Goal: Task Accomplishment & Management: Complete application form

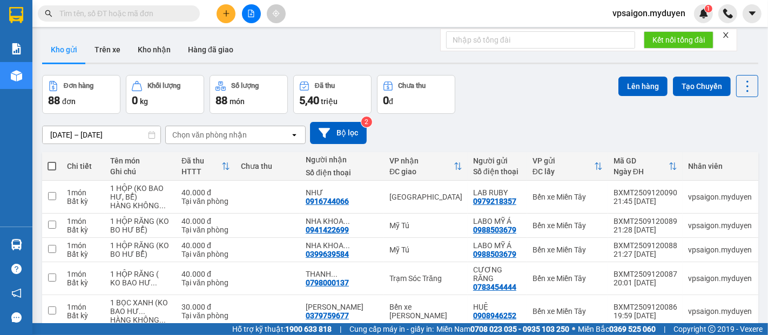
click at [52, 11] on icon "search" at bounding box center [49, 14] width 8 height 8
click at [60, 11] on input "text" at bounding box center [122, 14] width 127 height 12
paste input "0356448501"
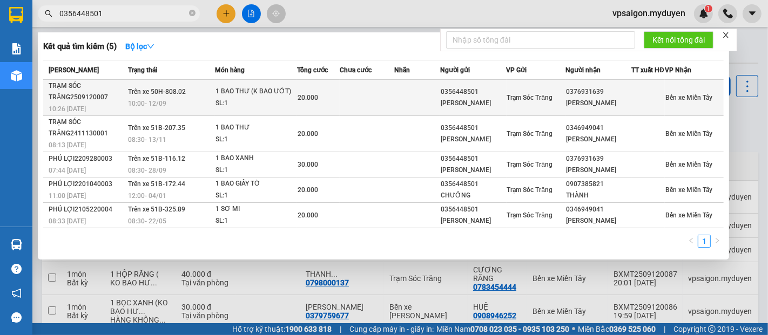
type input "0356448501"
click at [67, 111] on span "10:26 - 12/09" at bounding box center [67, 109] width 37 height 8
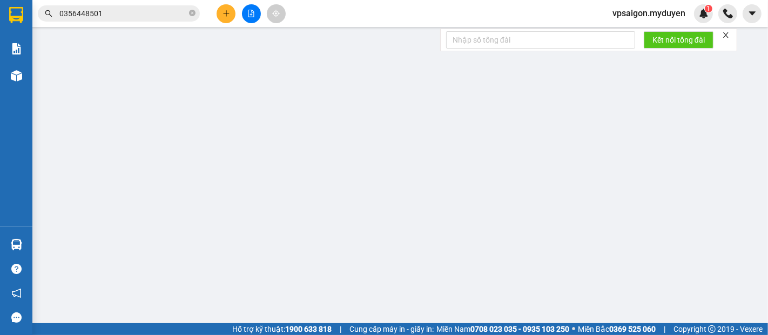
type input "0356448501"
type input "KIM CHƯỞNG"
type input "0376931639"
type input "KIM LONG"
type input "20.000"
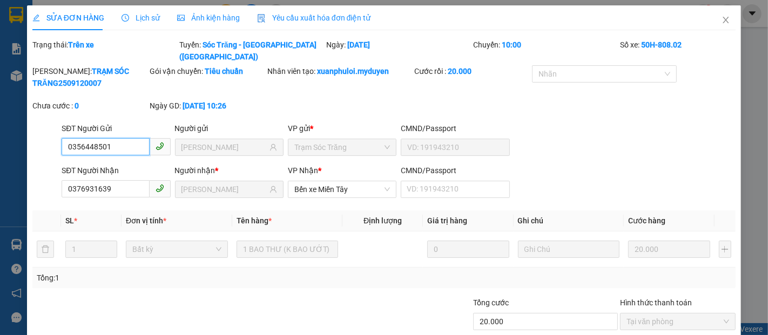
scroll to position [55, 0]
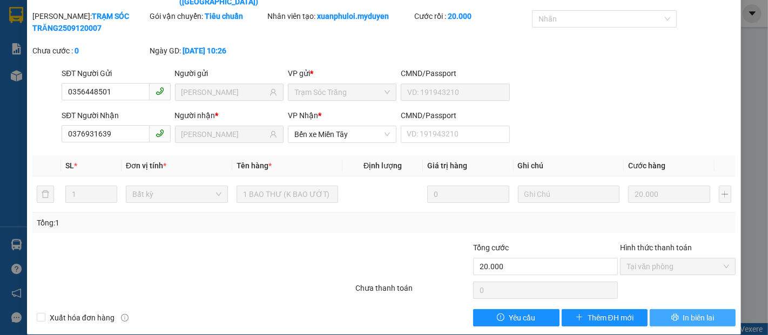
click at [692, 312] on span "In biên lai" at bounding box center [698, 318] width 31 height 12
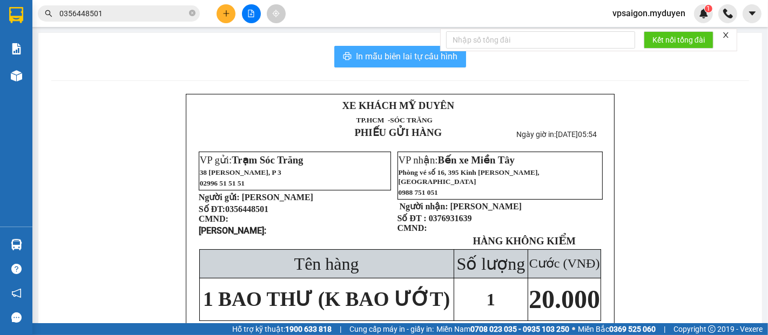
click at [373, 49] on button "In mẫu biên lai tự cấu hình" at bounding box center [400, 57] width 132 height 22
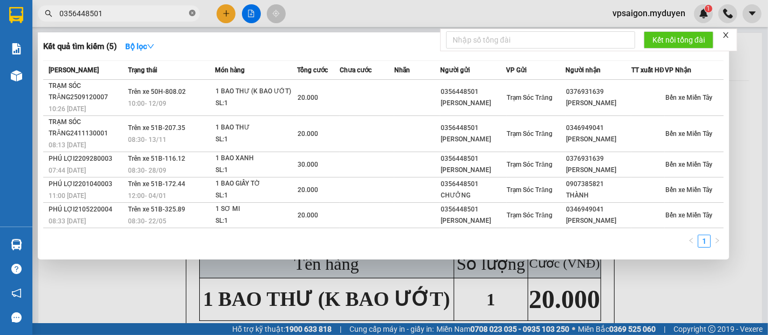
click at [193, 13] on icon "close-circle" at bounding box center [192, 13] width 6 height 6
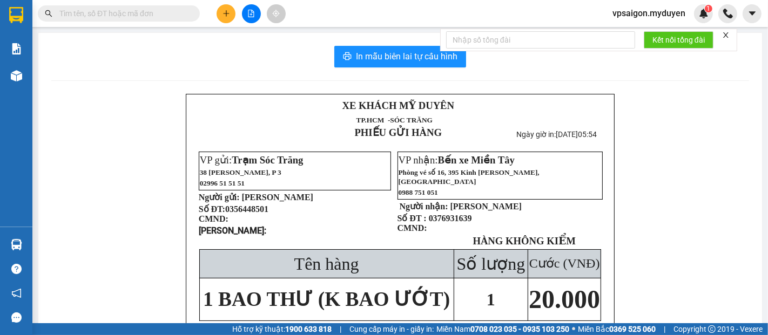
paste input "0903964862"
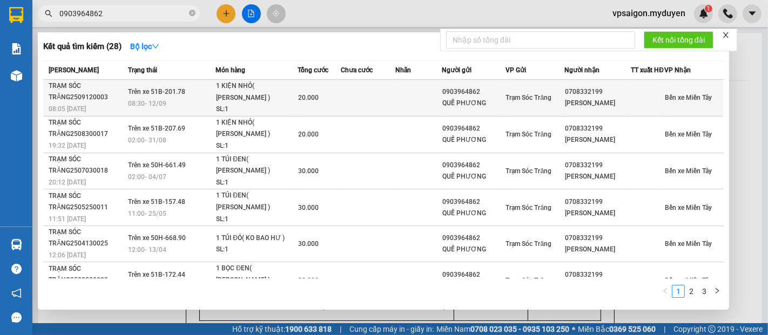
type input "0903964862"
click at [69, 103] on div "TRẠM SÓC TRĂNG2509120003" at bounding box center [87, 91] width 76 height 23
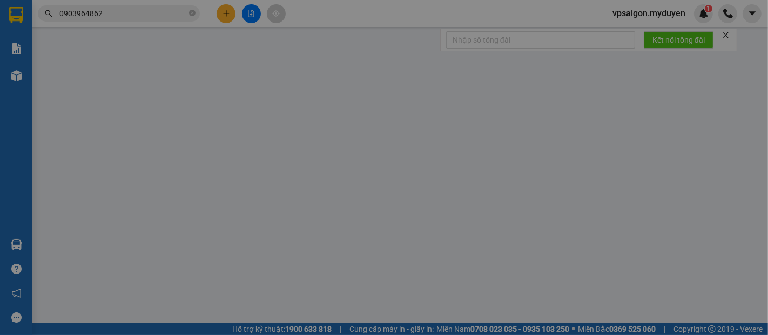
type input "0903964862"
type input "QUẾ PHƯƠNG"
type input "0708332199"
type input "LỆ THỦY"
type input "20.000"
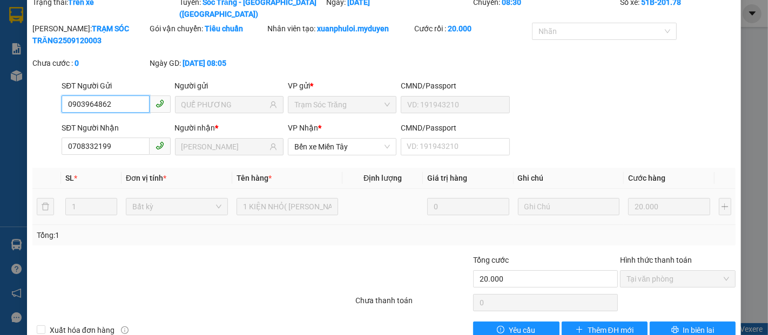
scroll to position [55, 0]
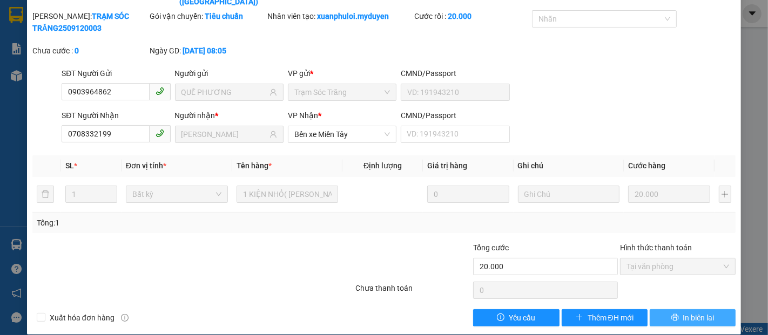
click at [683, 312] on span "In biên lai" at bounding box center [698, 318] width 31 height 12
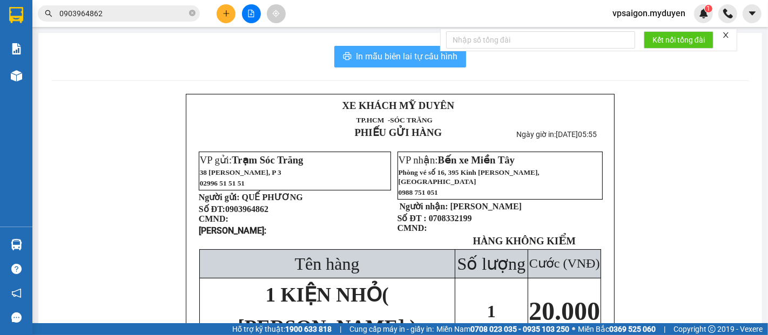
click at [398, 61] on span "In mẫu biên lai tự cấu hình" at bounding box center [407, 56] width 102 height 13
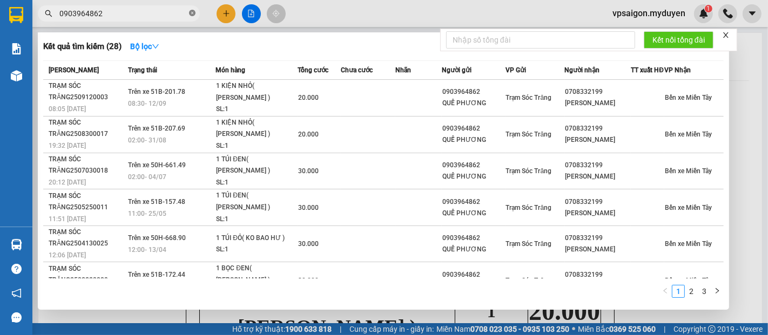
click at [192, 9] on span at bounding box center [192, 14] width 6 height 10
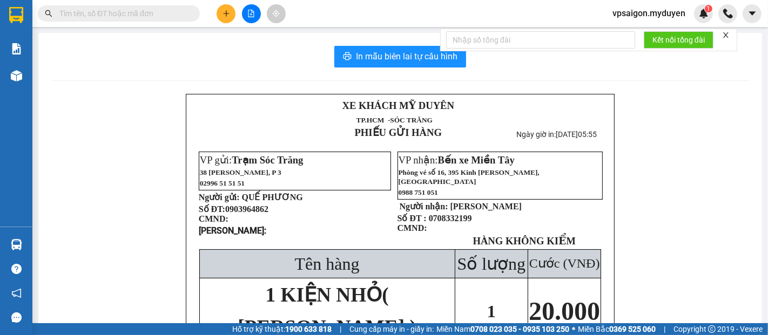
paste input "0984540445"
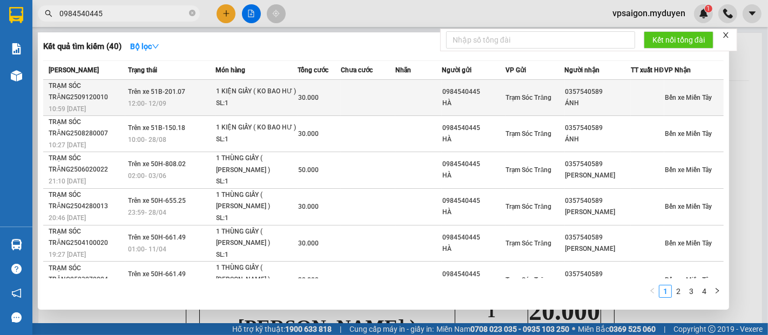
type input "0984540445"
click at [86, 103] on div "TRẠM SÓC TRĂNG2509120010" at bounding box center [87, 91] width 76 height 23
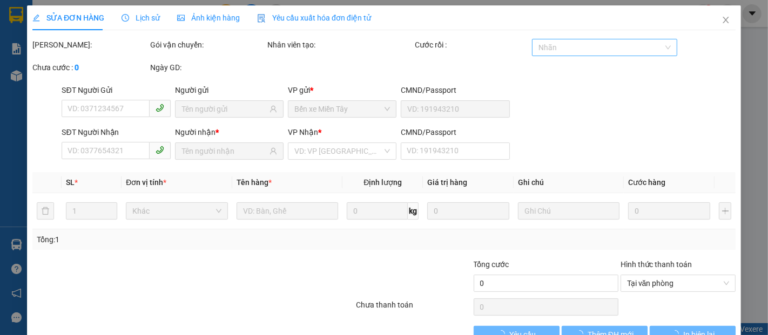
type input "0984540445"
type input "HÀ"
type input "0357540589"
type input "ÁNH"
type input "30.000"
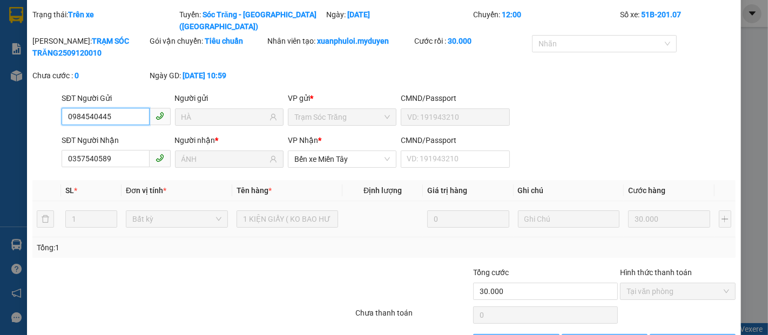
scroll to position [55, 0]
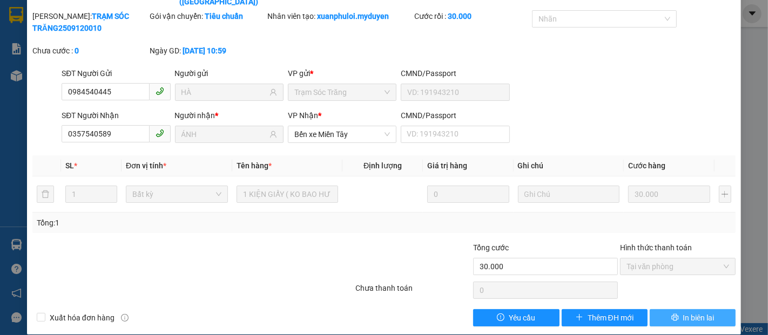
click at [691, 312] on span "In biên lai" at bounding box center [698, 318] width 31 height 12
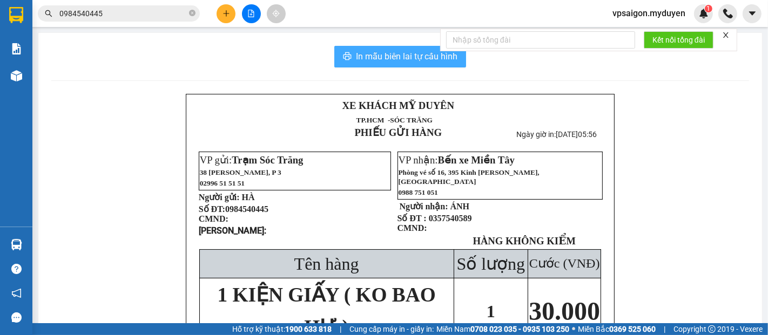
click at [381, 57] on span "In mẫu biên lai tự cấu hình" at bounding box center [407, 56] width 102 height 13
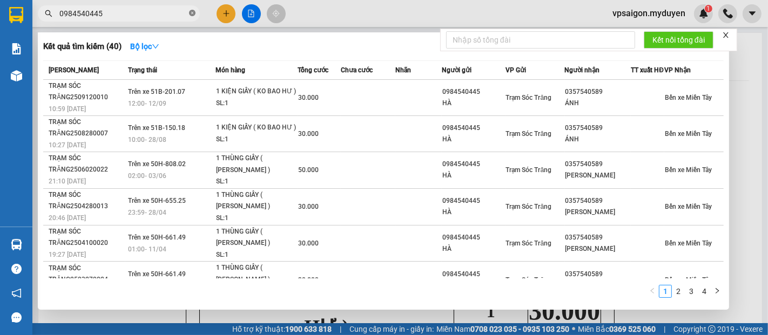
click at [190, 13] on icon "close-circle" at bounding box center [192, 13] width 6 height 6
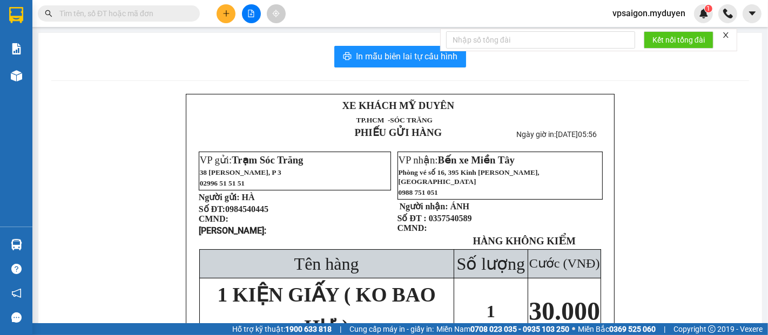
paste input "0363225229"
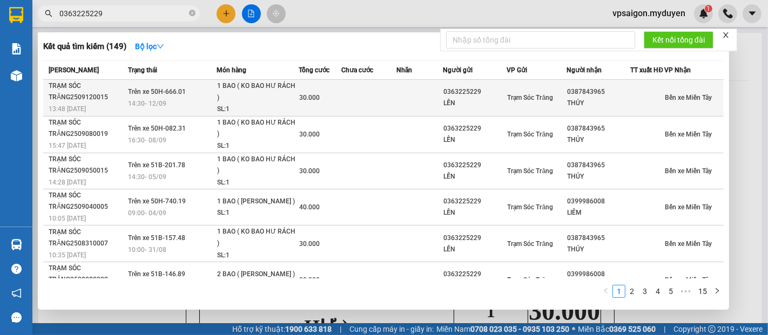
type input "0363225229"
click at [75, 110] on span "13:48 - 12/09" at bounding box center [67, 108] width 37 height 9
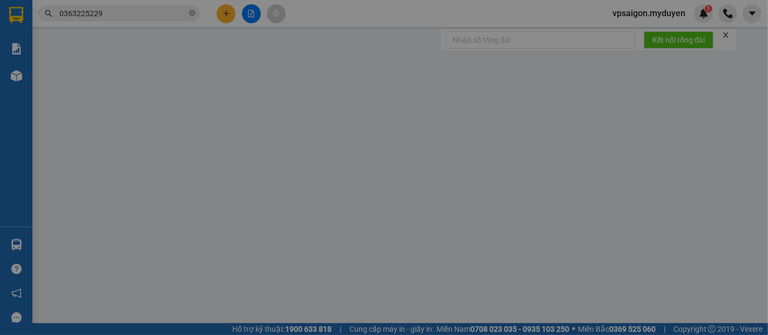
type input "0363225229"
type input "LẾN"
type input "0387843965"
type input "THỦY"
type input "30.000"
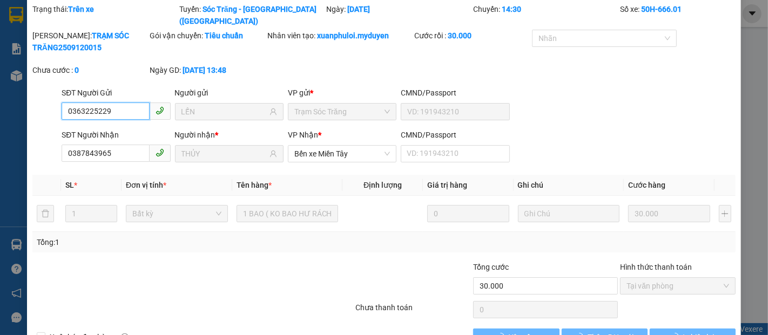
scroll to position [55, 0]
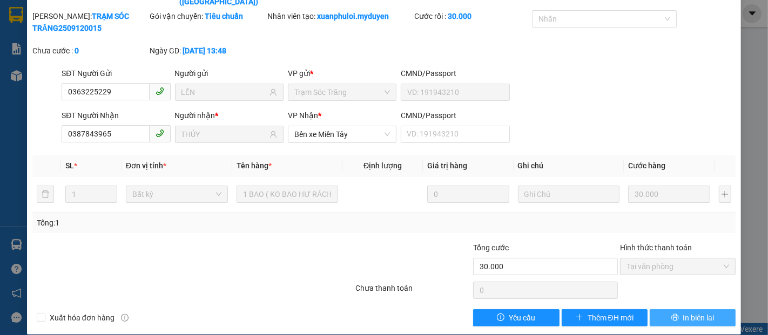
click at [690, 312] on span "In biên lai" at bounding box center [698, 318] width 31 height 12
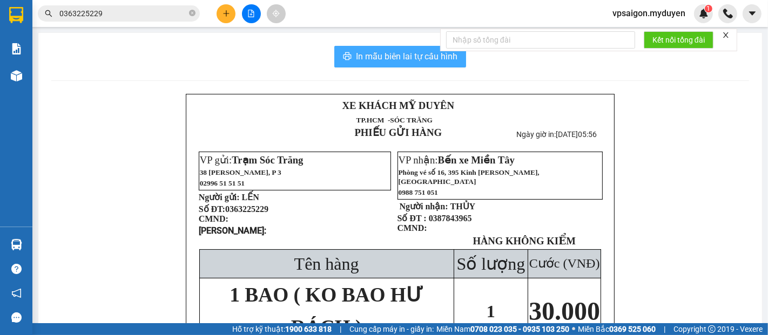
click at [387, 58] on span "In mẫu biên lai tự cấu hình" at bounding box center [407, 56] width 102 height 13
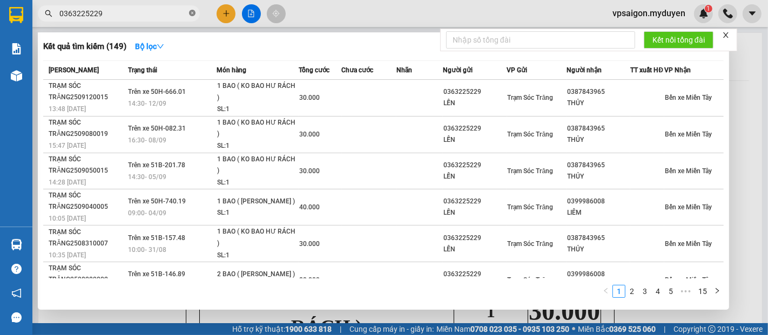
click at [194, 14] on icon "close-circle" at bounding box center [192, 13] width 6 height 6
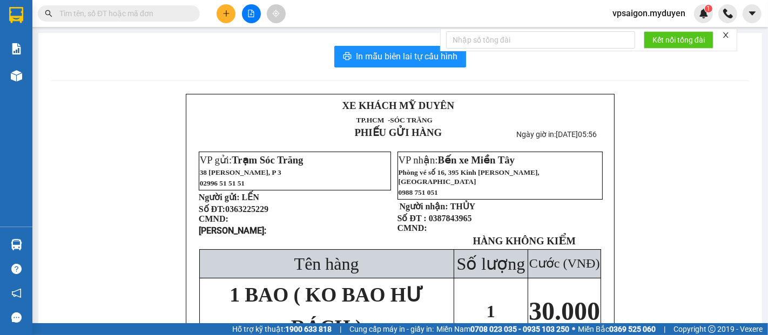
paste input "0963384480"
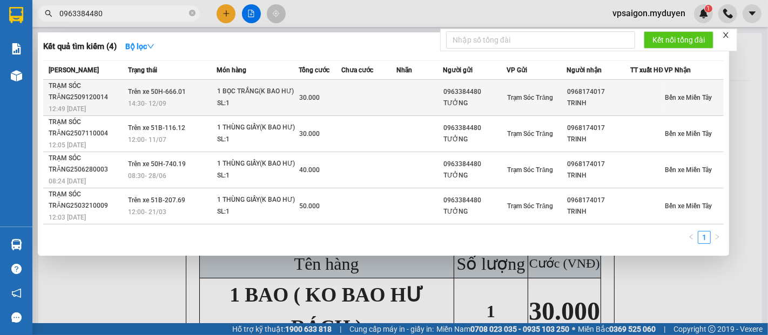
type input "0963384480"
click at [89, 103] on div "TRẠM SÓC TRĂNG2509120014" at bounding box center [87, 91] width 76 height 23
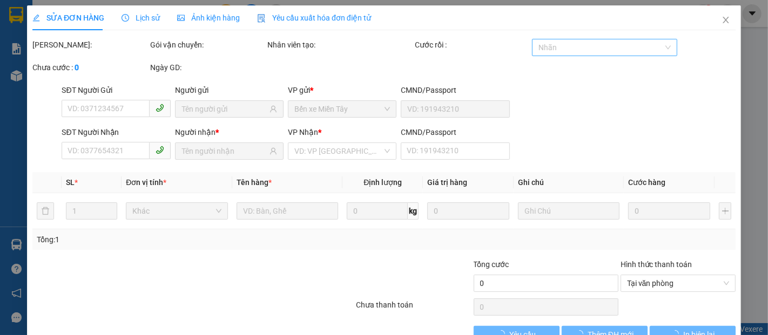
type input "0963384480"
type input "TƯỞNG"
type input "0968174017"
type input "TRINH"
type input "30.000"
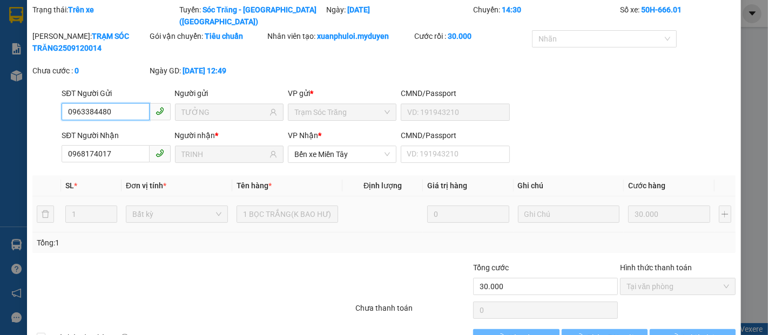
scroll to position [55, 0]
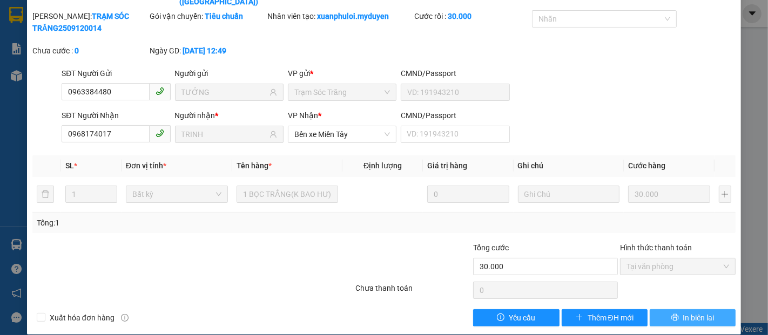
click at [694, 312] on span "In biên lai" at bounding box center [698, 318] width 31 height 12
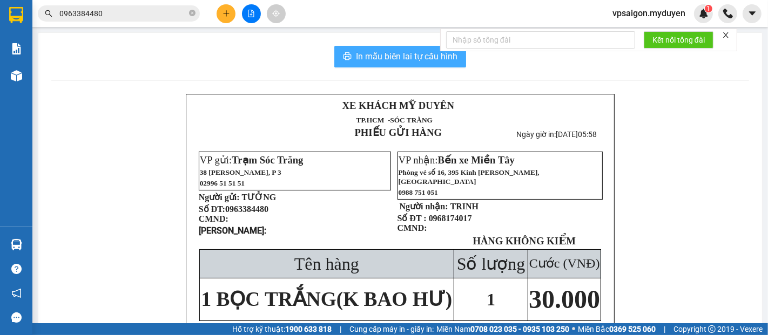
click at [443, 56] on span "In mẫu biên lai tự cấu hình" at bounding box center [407, 56] width 102 height 13
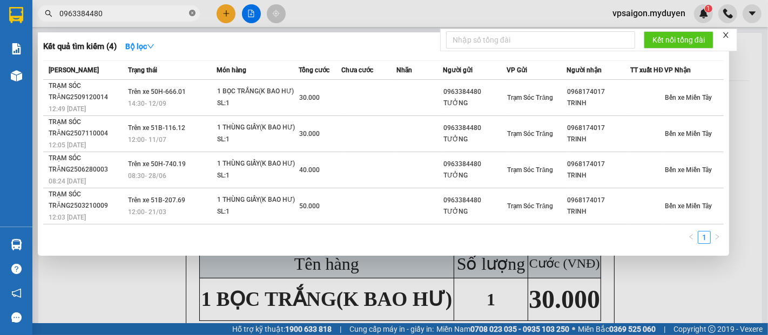
click at [191, 12] on icon "close-circle" at bounding box center [192, 13] width 6 height 6
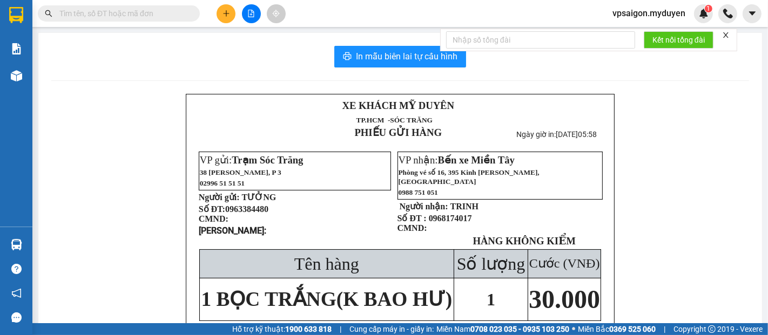
paste input "0918161262"
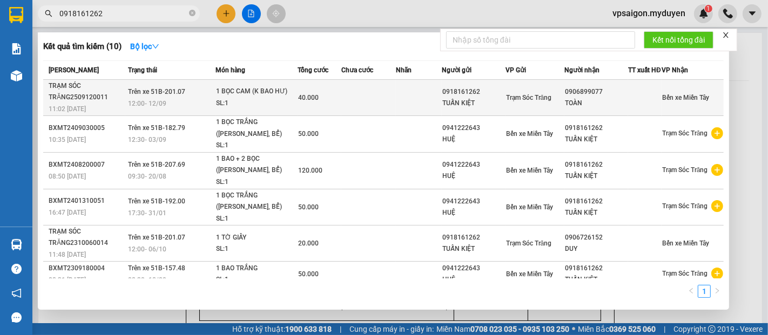
type input "0918161262"
click at [82, 103] on div "TRẠM SÓC TRĂNG2509120011" at bounding box center [87, 91] width 76 height 23
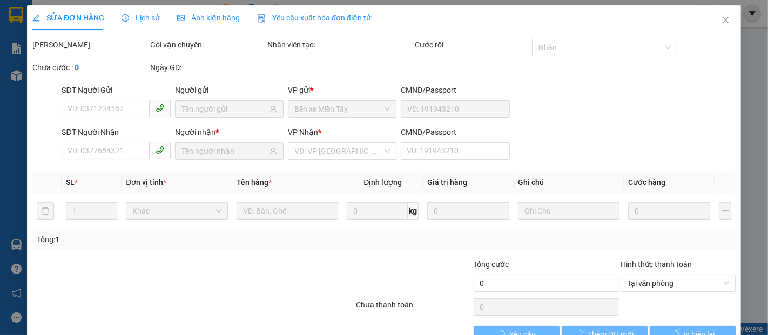
type input "0918161262"
type input "TUẤN KIỆT"
type input "0906899077"
type input "TOÀN"
type input "40.000"
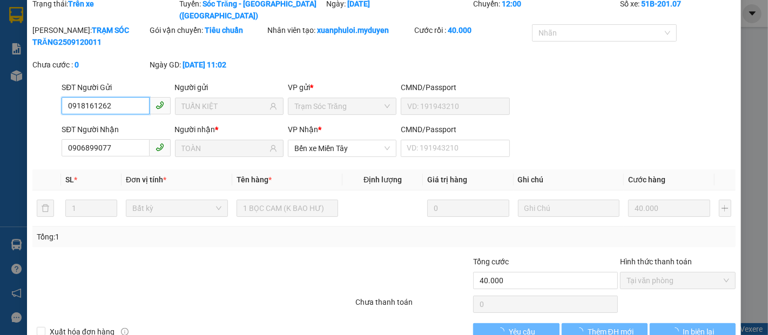
scroll to position [55, 0]
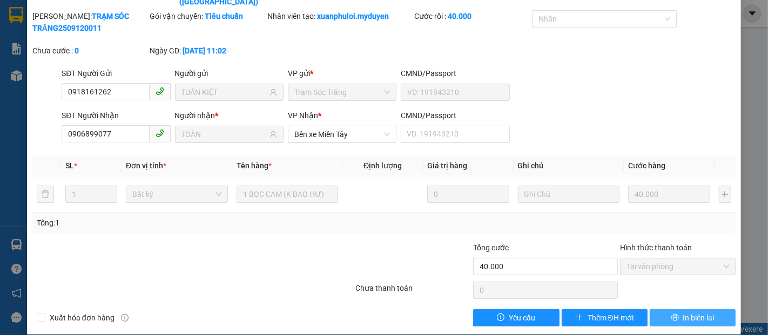
click at [684, 312] on span "In biên lai" at bounding box center [698, 318] width 31 height 12
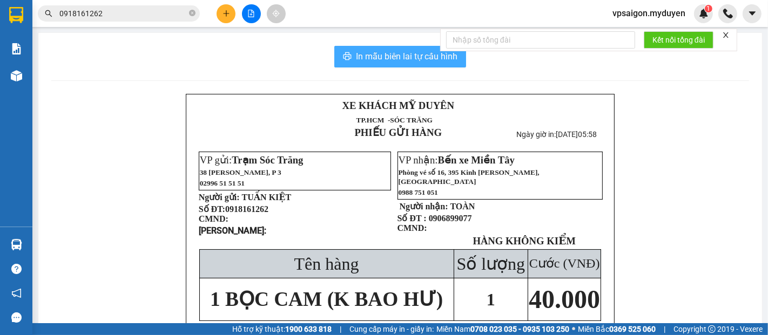
click at [406, 55] on span "In mẫu biên lai tự cấu hình" at bounding box center [407, 56] width 102 height 13
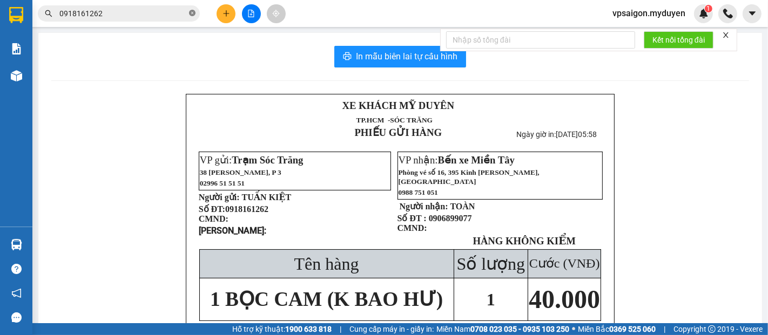
click at [193, 12] on icon "close-circle" at bounding box center [192, 13] width 6 height 6
paste input "0966600754"
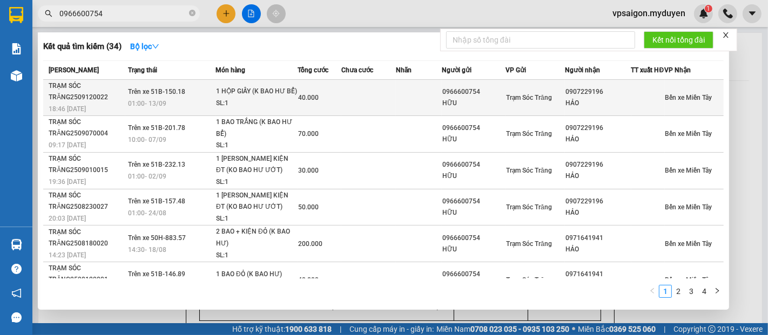
type input "0966600754"
click at [78, 103] on div "TRẠM SÓC TRĂNG2509120022" at bounding box center [87, 91] width 76 height 23
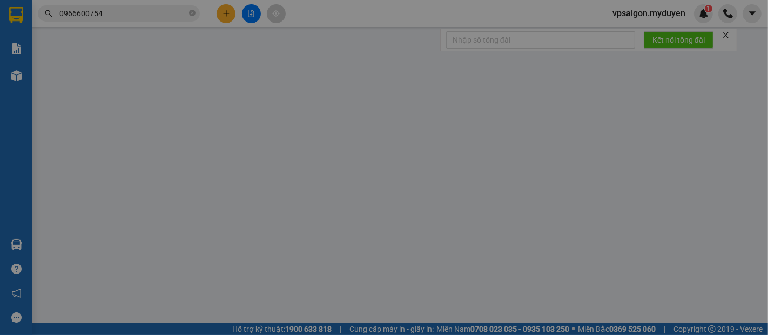
type input "0966600754"
type input "HỮU"
type input "0907229196"
type input "HẢO"
type input "40.000"
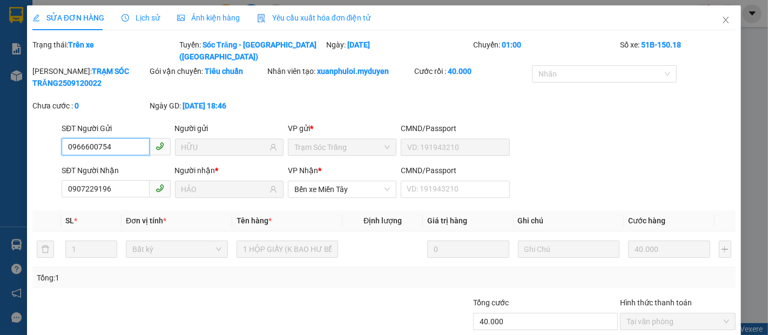
scroll to position [55, 0]
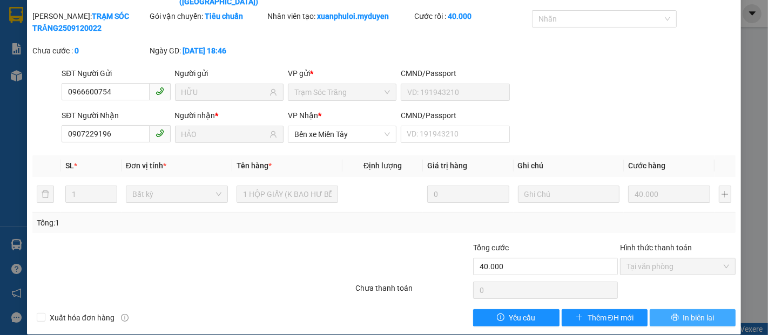
click at [692, 312] on span "In biên lai" at bounding box center [698, 318] width 31 height 12
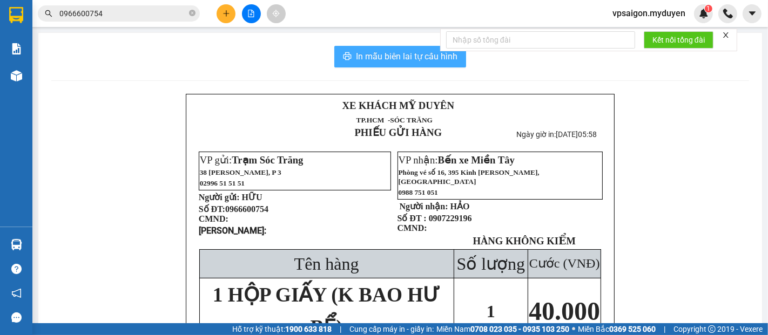
click at [421, 61] on span "In mẫu biên lai tự cấu hình" at bounding box center [407, 56] width 102 height 13
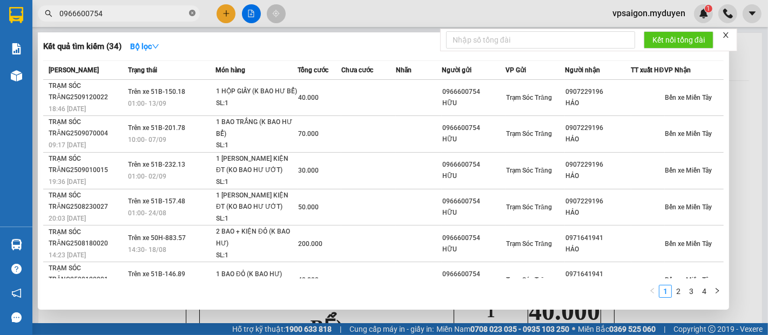
click at [190, 11] on icon "close-circle" at bounding box center [192, 13] width 6 height 6
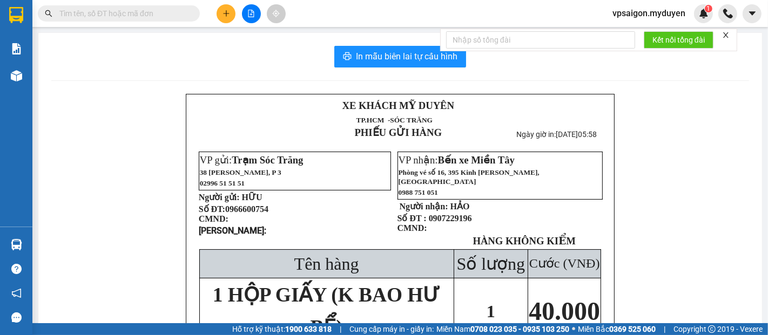
paste input "0901068850"
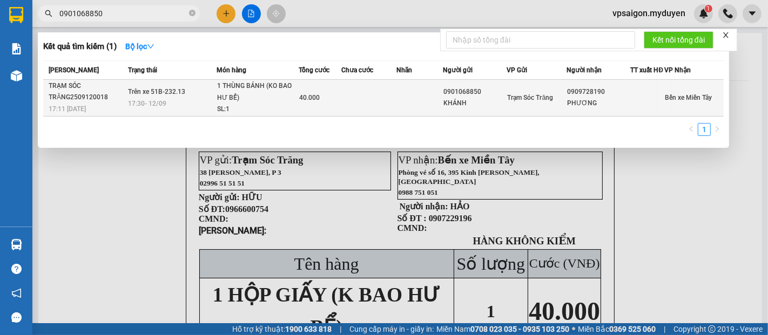
type input "0901068850"
click at [80, 102] on div "TRẠM SÓC TRĂNG2509120018" at bounding box center [87, 91] width 76 height 23
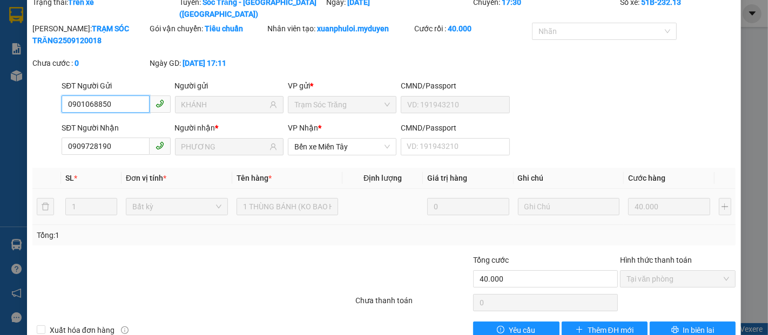
scroll to position [55, 0]
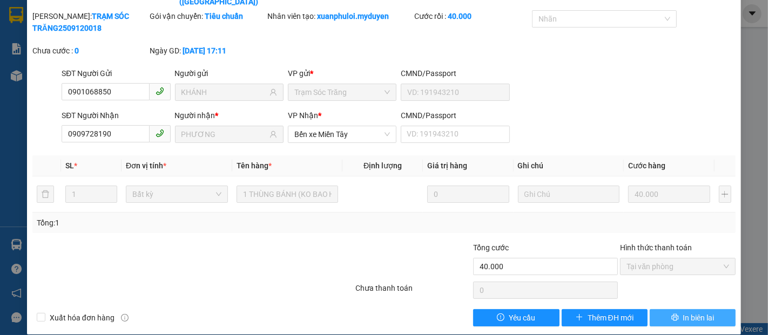
click at [684, 312] on span "In biên lai" at bounding box center [698, 318] width 31 height 12
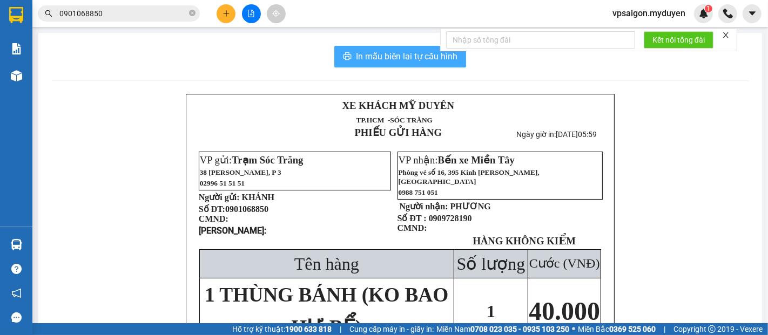
click at [397, 60] on span "In mẫu biên lai tự cấu hình" at bounding box center [407, 56] width 102 height 13
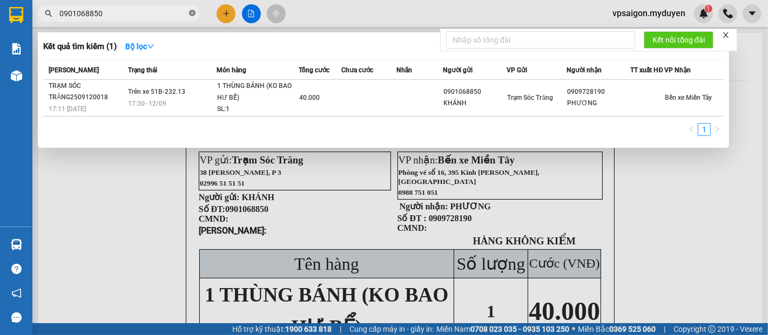
click at [190, 12] on icon "close-circle" at bounding box center [192, 13] width 6 height 6
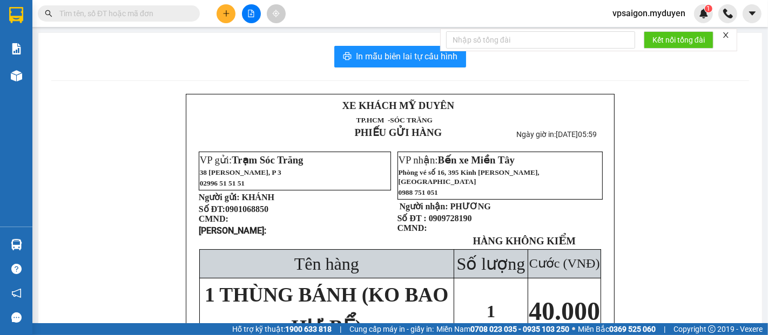
paste input "0706420945"
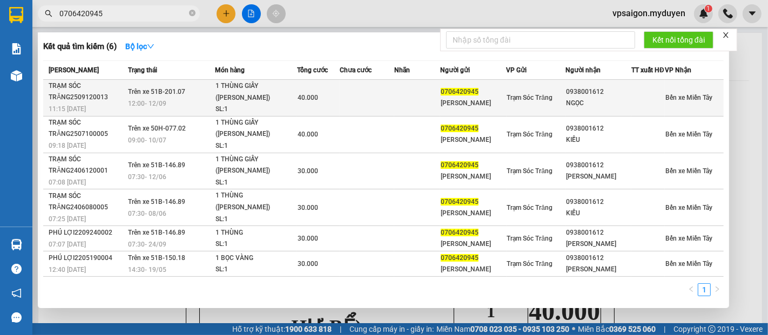
type input "0706420945"
click at [93, 110] on div "11:15 - 12/09" at bounding box center [87, 109] width 76 height 12
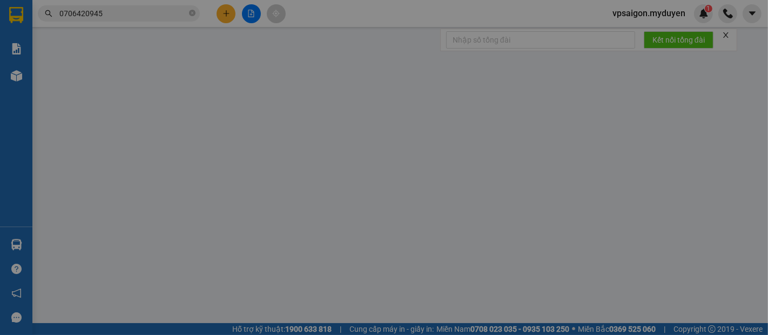
type input "0706420945"
type input "HÀ THỊ XUÂN LAN"
type input "0938001612"
type input "NGỌC"
type input "40.000"
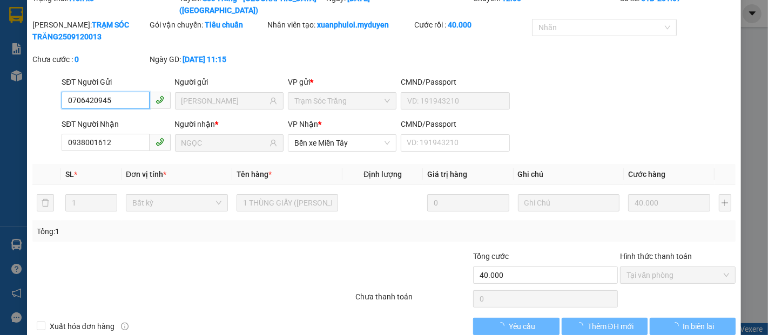
scroll to position [55, 0]
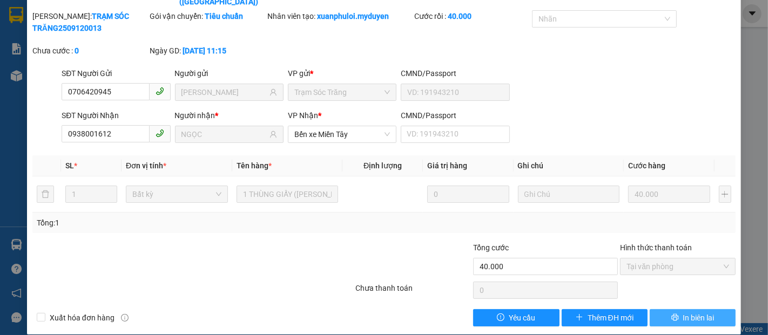
click at [683, 312] on span "In biên lai" at bounding box center [698, 318] width 31 height 12
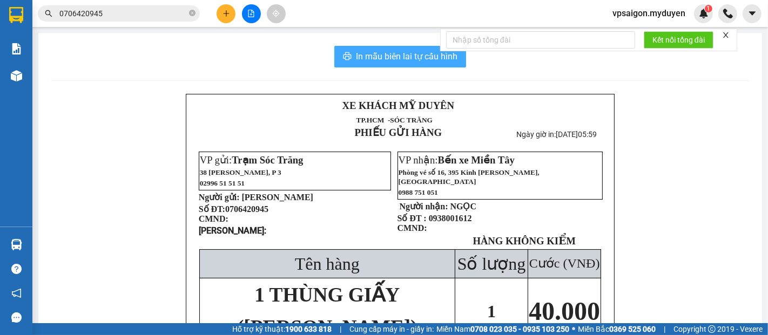
drag, startPoint x: 387, startPoint y: 59, endPoint x: 456, endPoint y: 98, distance: 79.0
click at [388, 60] on span "In mẫu biên lai tự cấu hình" at bounding box center [407, 56] width 102 height 13
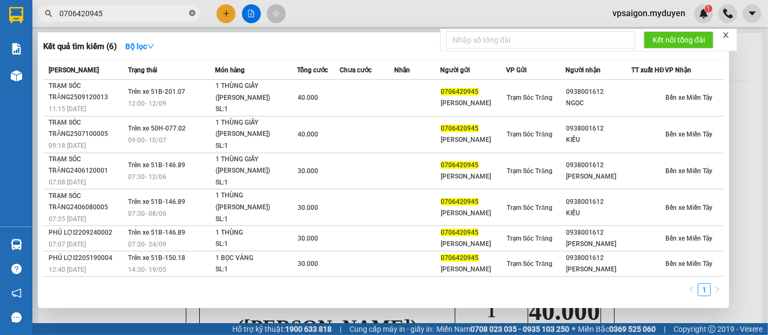
click at [191, 10] on icon "close-circle" at bounding box center [192, 13] width 6 height 6
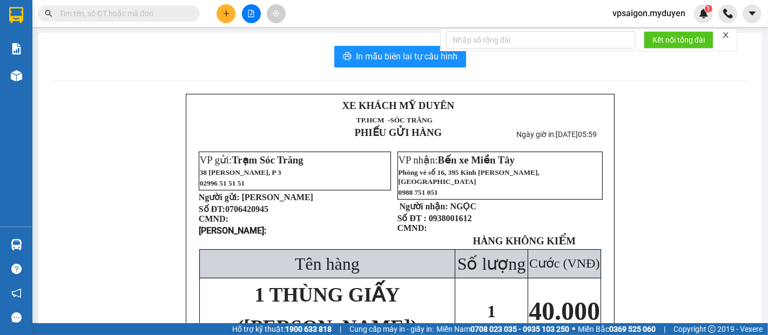
paste input "0825381979"
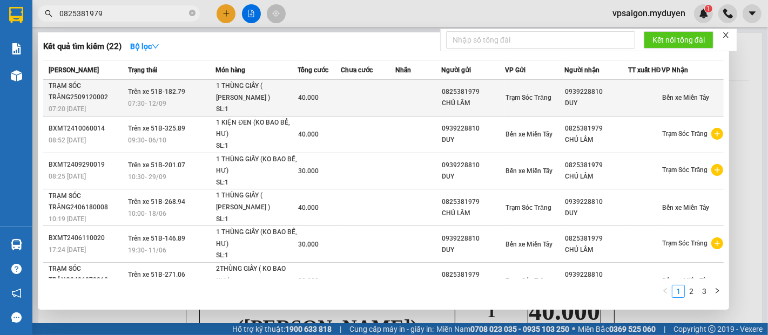
type input "0825381979"
click at [88, 111] on div "07:20 - 12/09" at bounding box center [87, 109] width 76 height 12
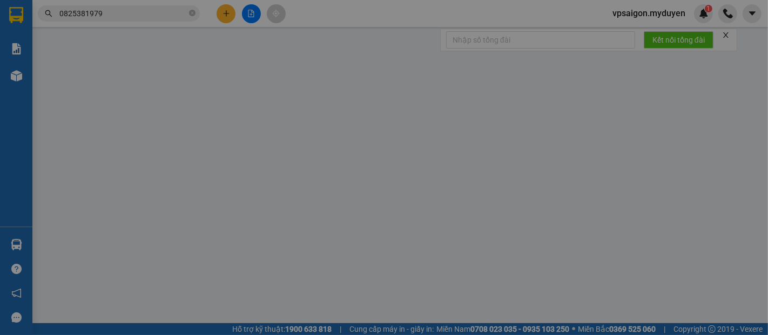
type input "0825381979"
type input "CHÚ LÂM"
type input "0939228810"
type input "DUY"
type input "40.000"
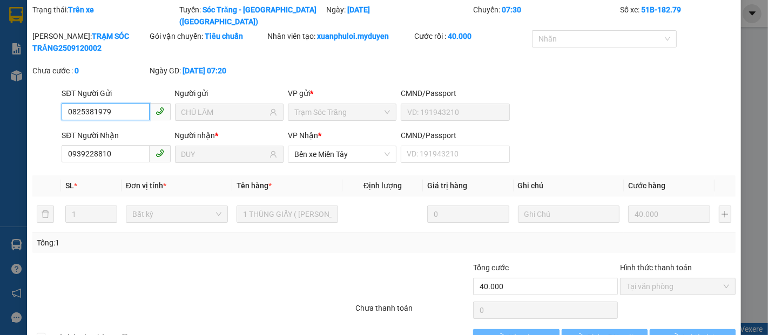
scroll to position [55, 0]
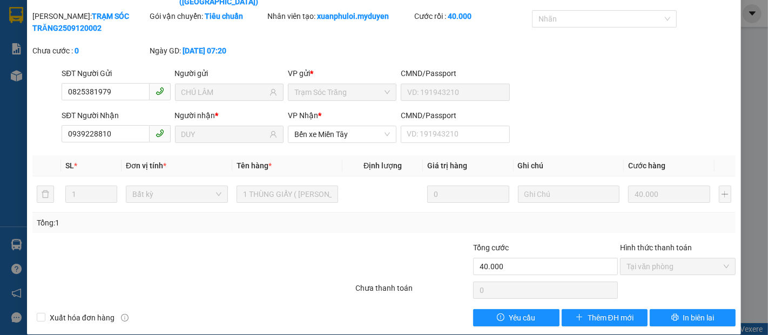
click at [686, 296] on div "Total Paid Fee 40.000 Total UnPaid Fee 0 Cash Collection Total Fee Trạng thái: …" at bounding box center [383, 155] width 703 height 343
click at [683, 312] on span "In biên lai" at bounding box center [698, 318] width 31 height 12
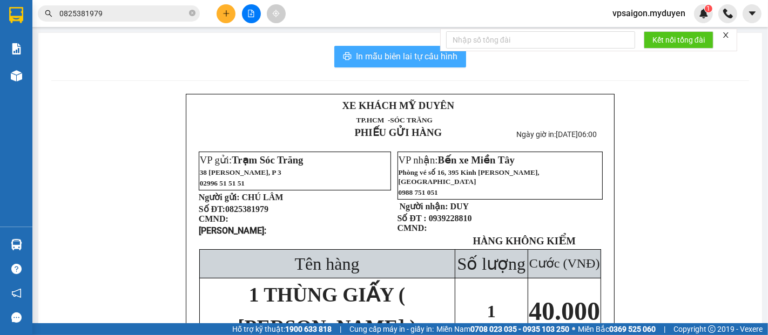
click at [414, 57] on span "In mẫu biên lai tự cấu hình" at bounding box center [407, 56] width 102 height 13
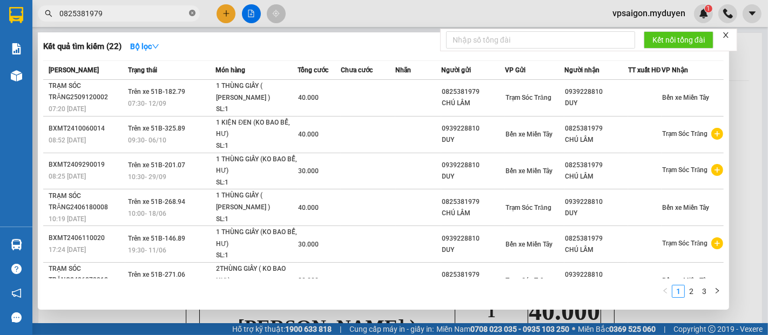
click at [190, 12] on icon "close-circle" at bounding box center [192, 13] width 6 height 6
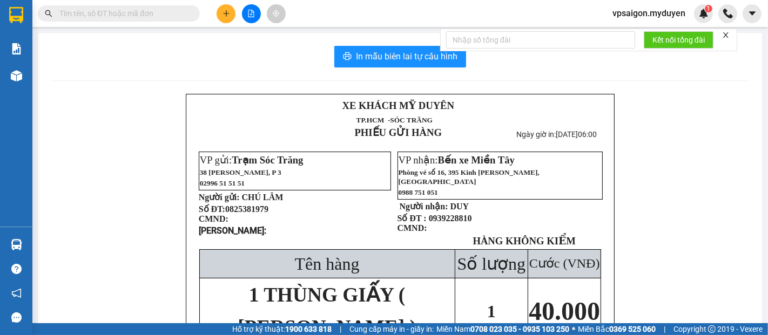
paste input "0944344187"
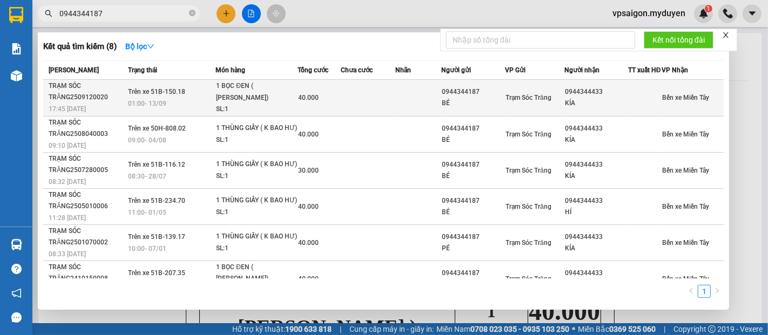
type input "0944344187"
click at [83, 112] on span "17:45 - 12/09" at bounding box center [67, 109] width 37 height 8
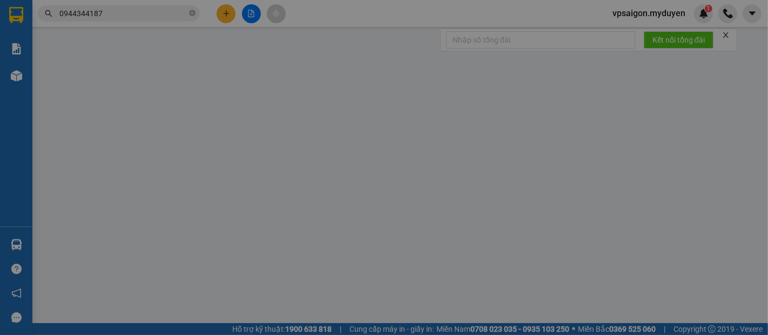
type input "0944344187"
type input "BÉ"
type input "0944344433"
type input "KÍA"
type input "40.000"
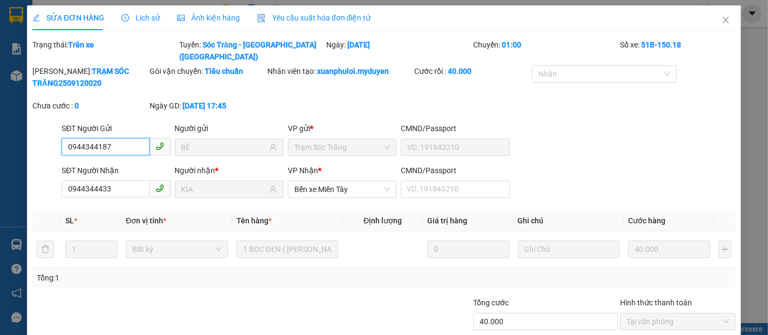
scroll to position [55, 0]
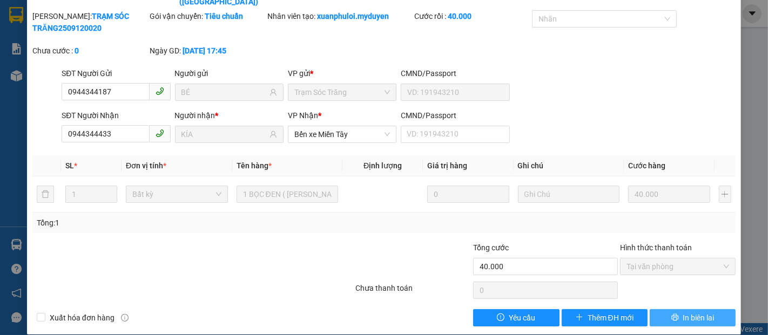
click at [687, 312] on span "In biên lai" at bounding box center [698, 318] width 31 height 12
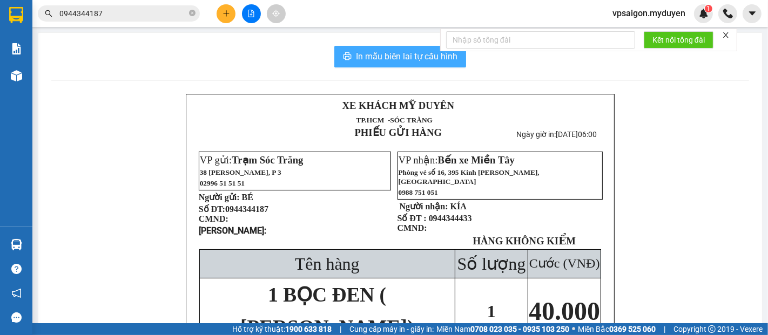
drag, startPoint x: 405, startPoint y: 57, endPoint x: 489, endPoint y: 103, distance: 95.2
click at [405, 57] on span "In mẫu biên lai tự cấu hình" at bounding box center [407, 56] width 102 height 13
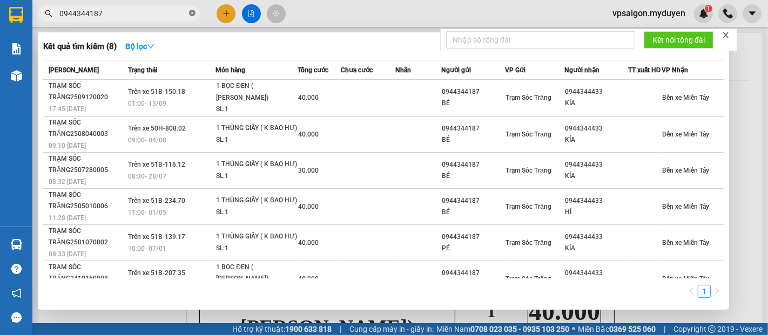
click at [190, 12] on icon "close-circle" at bounding box center [192, 13] width 6 height 6
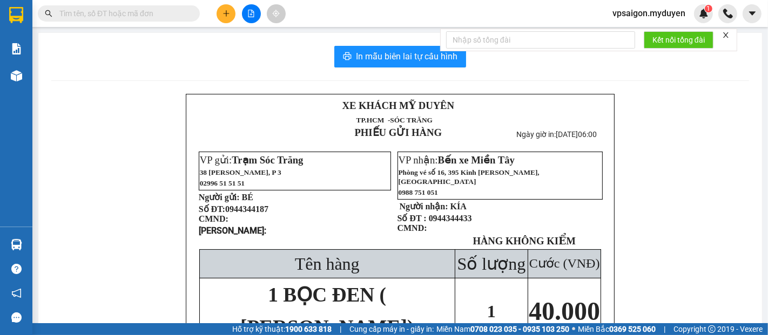
paste input "0938066691"
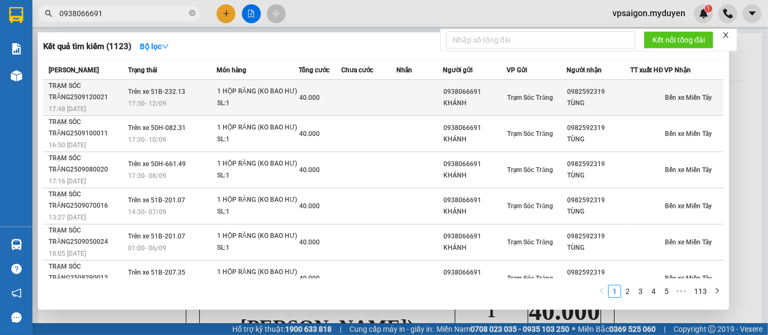
type input "0938066691"
click at [79, 112] on span "17:48 - 12/09" at bounding box center [67, 109] width 37 height 8
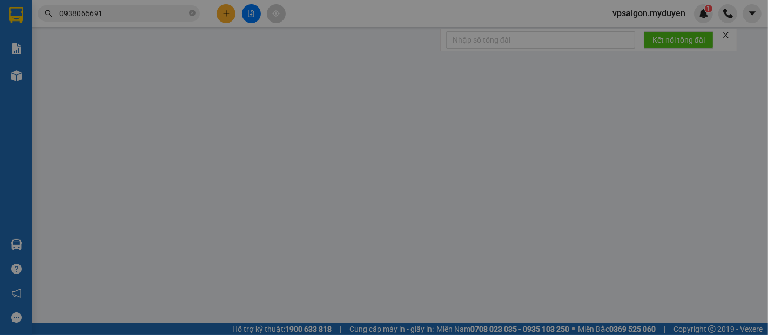
type input "0938066691"
type input "KHÁNH"
type input "0982592319"
type input "TÙNG"
type input "40.000"
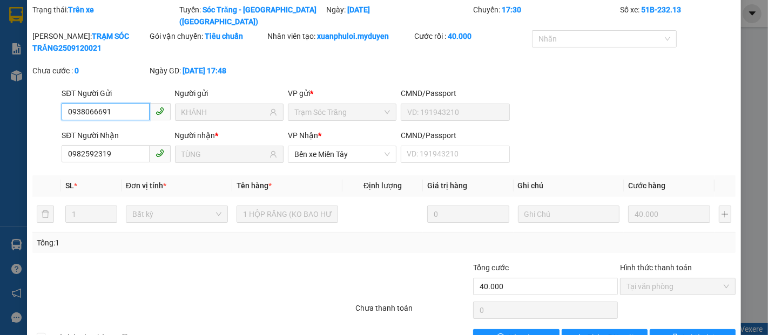
scroll to position [55, 0]
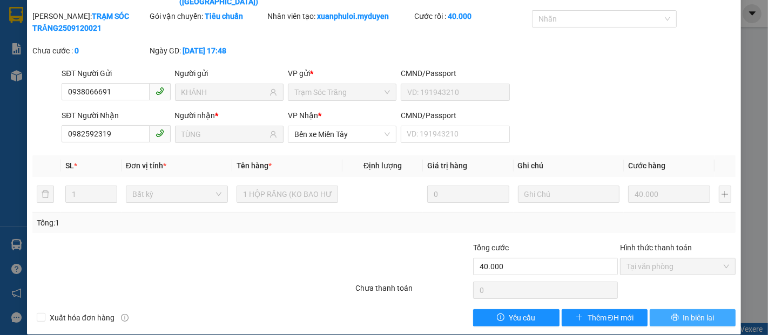
click at [691, 312] on span "In biên lai" at bounding box center [698, 318] width 31 height 12
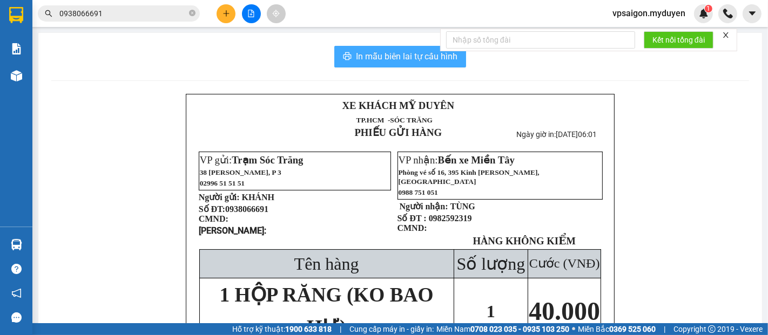
click at [386, 50] on span "In mẫu biên lai tự cấu hình" at bounding box center [407, 56] width 102 height 13
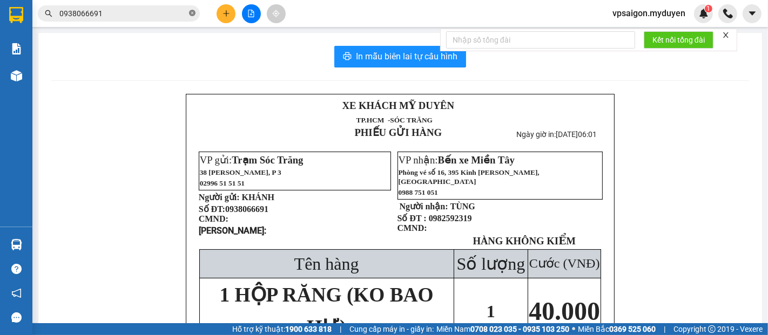
click at [193, 12] on icon "close-circle" at bounding box center [192, 13] width 6 height 6
paste input "0352980549"
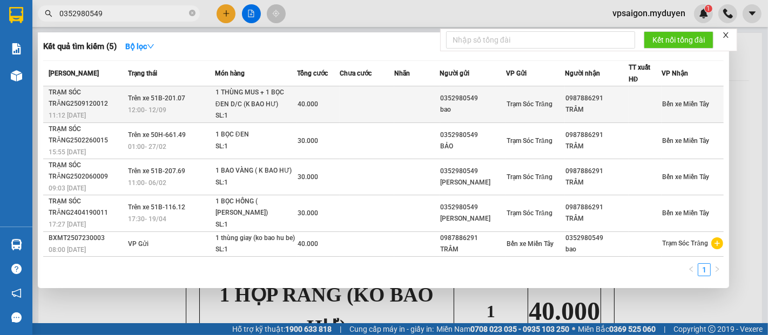
type input "0352980549"
click at [85, 107] on div "TRẠM SÓC TRĂNG2509120012" at bounding box center [87, 98] width 76 height 23
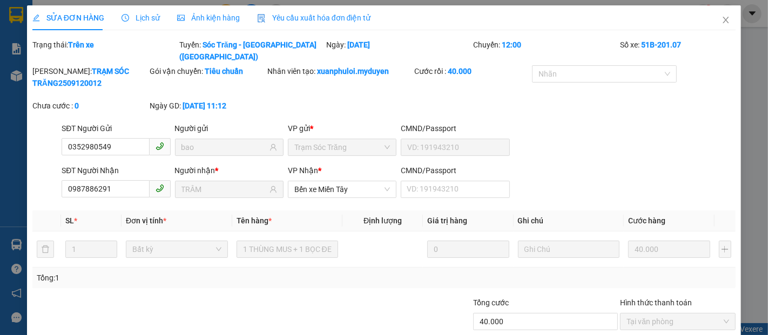
type input "0352980549"
type input "bao"
type input "0987886291"
type input "TRÂM"
type input "40.000"
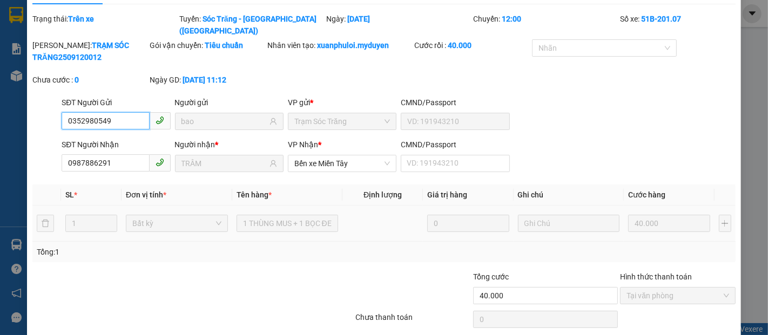
scroll to position [55, 0]
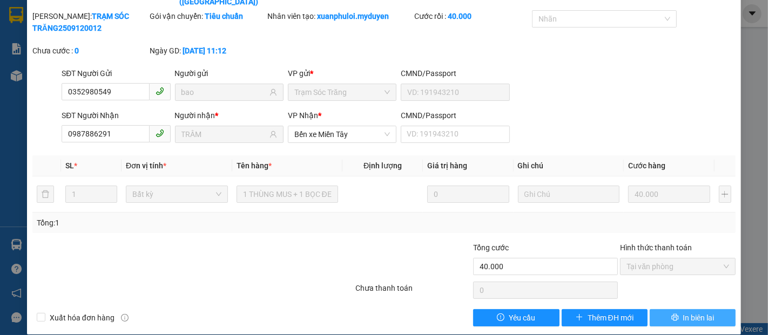
click at [680, 312] on button "In biên lai" at bounding box center [693, 317] width 86 height 17
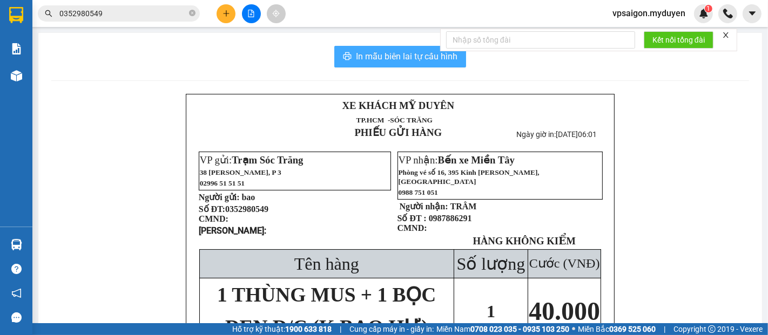
click at [411, 50] on span "In mẫu biên lai tự cấu hình" at bounding box center [407, 56] width 102 height 13
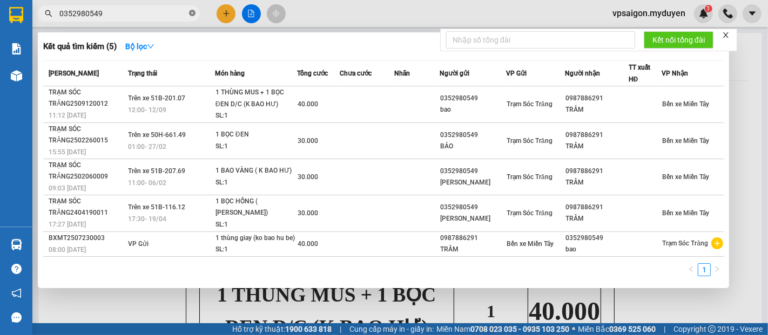
click at [191, 13] on icon "close-circle" at bounding box center [192, 13] width 6 height 6
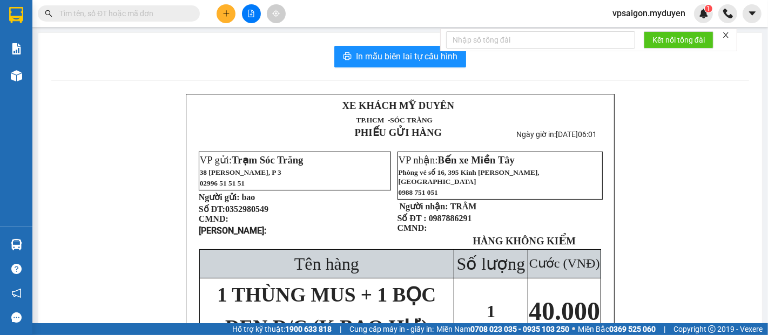
paste input "0982813303"
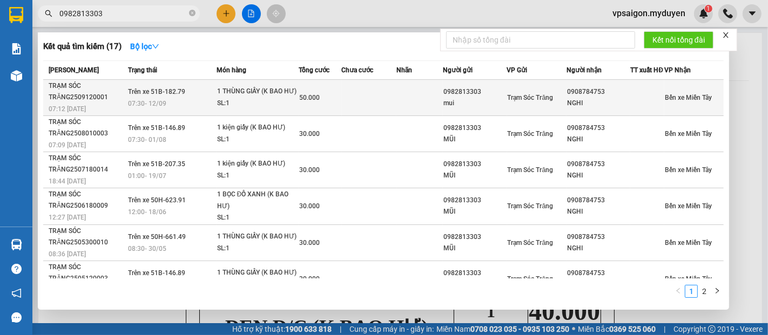
type input "0982813303"
click at [91, 110] on div "07:12 - 12/09" at bounding box center [87, 109] width 76 height 12
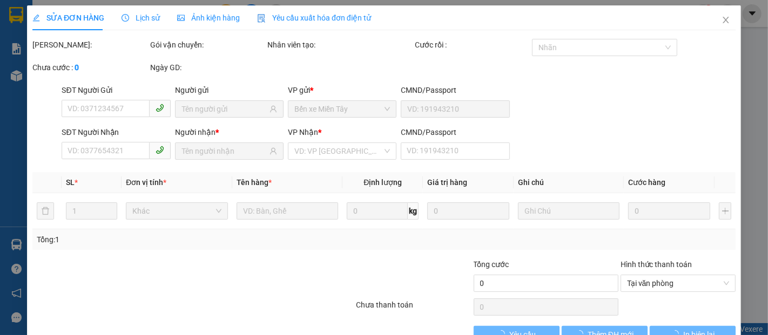
type input "0982813303"
type input "mui"
type input "0908784753"
type input "NGHI"
type input "50.000"
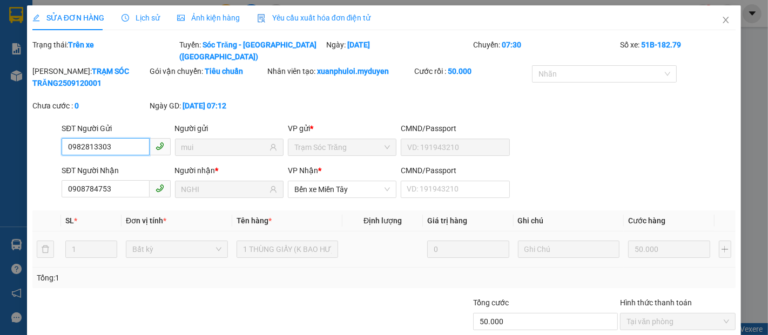
scroll to position [55, 0]
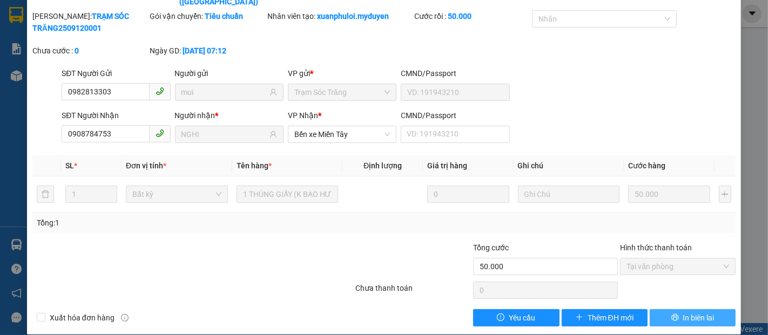
click at [683, 312] on span "In biên lai" at bounding box center [698, 318] width 31 height 12
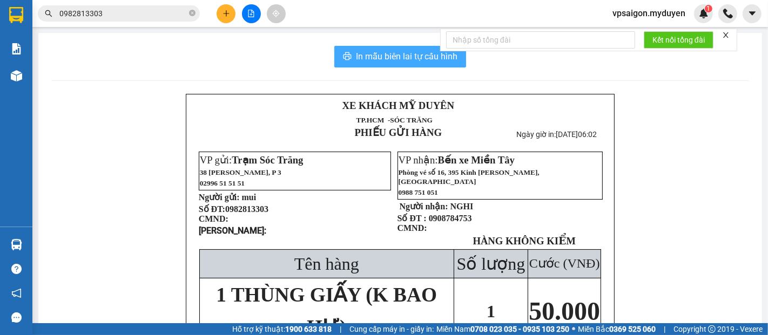
click at [404, 58] on span "In mẫu biên lai tự cấu hình" at bounding box center [407, 56] width 102 height 13
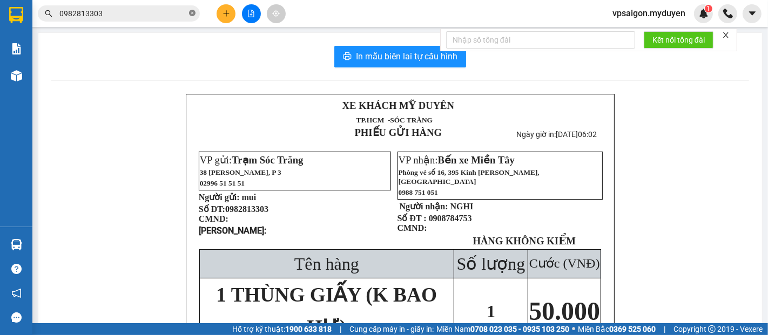
click at [191, 10] on icon "close-circle" at bounding box center [192, 13] width 6 height 6
paste input "0377766958"
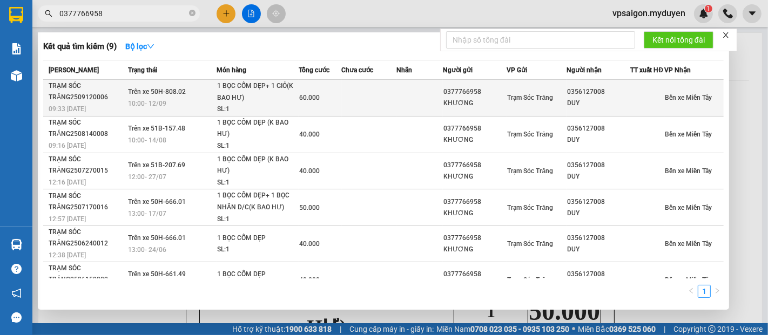
type input "0377766958"
click at [78, 103] on div "TRẠM SÓC TRĂNG2509120006" at bounding box center [87, 91] width 76 height 23
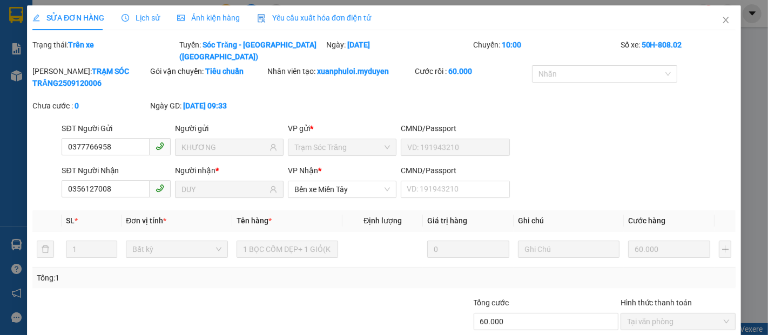
type input "0377766958"
type input "KHƯƠNG"
type input "0356127008"
type input "DUY"
type input "60.000"
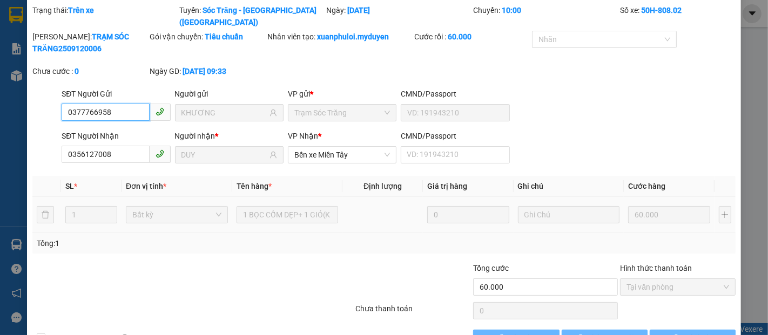
scroll to position [55, 0]
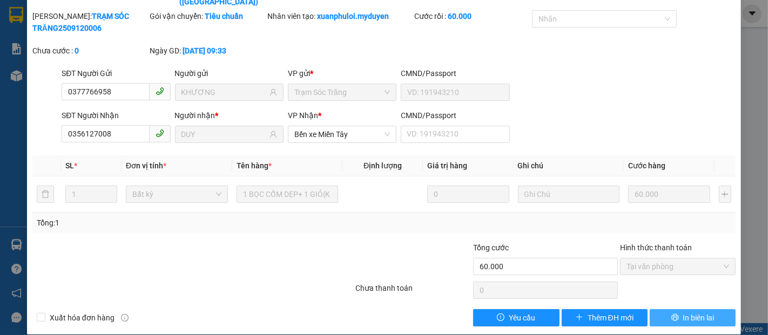
click at [683, 312] on span "In biên lai" at bounding box center [698, 318] width 31 height 12
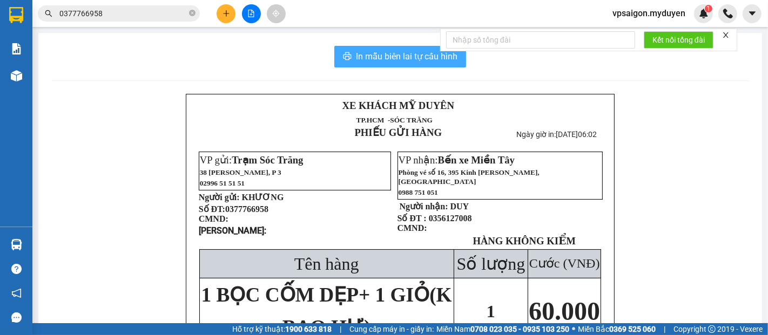
click at [401, 55] on span "In mẫu biên lai tự cấu hình" at bounding box center [407, 56] width 102 height 13
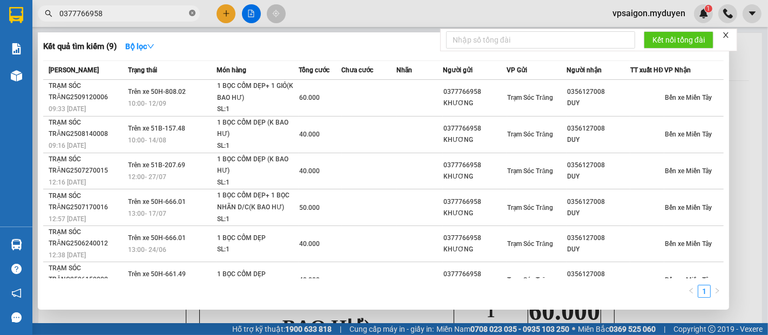
click at [192, 12] on icon "close-circle" at bounding box center [192, 13] width 6 height 6
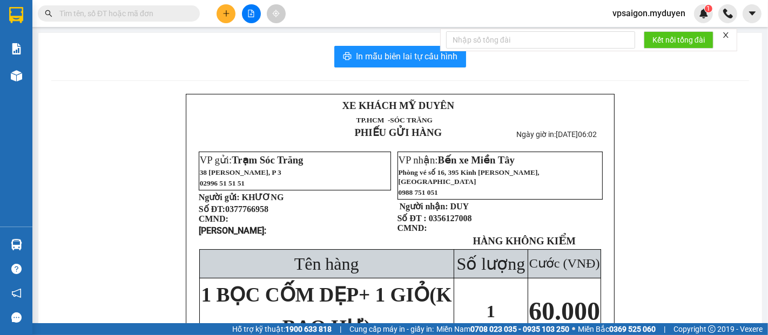
paste input "0964931439"
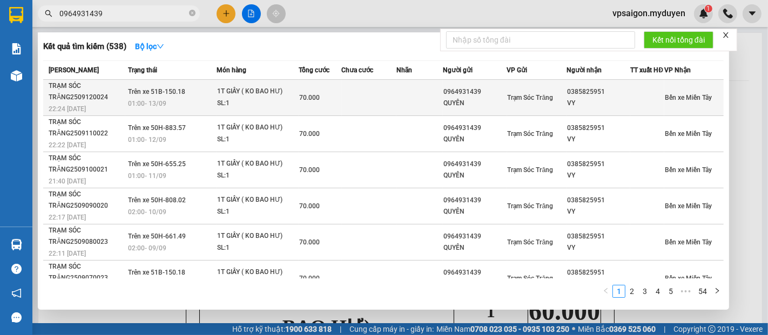
type input "0964931439"
drag, startPoint x: 80, startPoint y: 110, endPoint x: 96, endPoint y: 111, distance: 15.7
click at [96, 111] on div "22:24 - 12/09" at bounding box center [87, 109] width 76 height 12
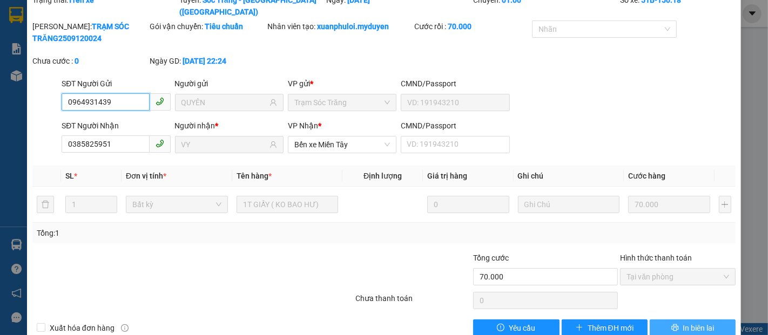
scroll to position [55, 0]
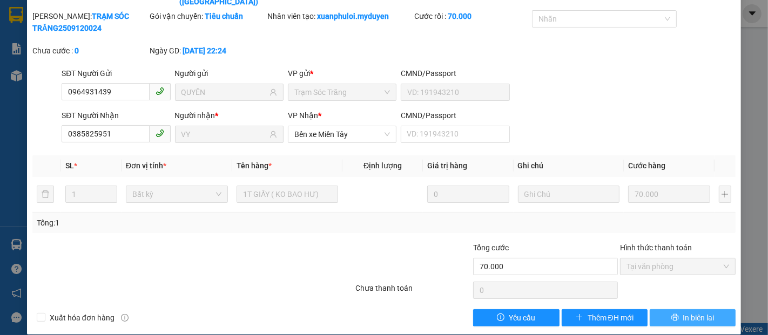
click at [683, 312] on span "In biên lai" at bounding box center [698, 318] width 31 height 12
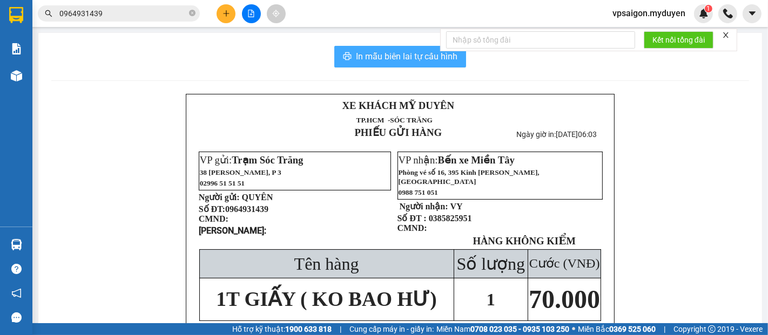
click at [391, 51] on span "In mẫu biên lai tự cấu hình" at bounding box center [407, 56] width 102 height 13
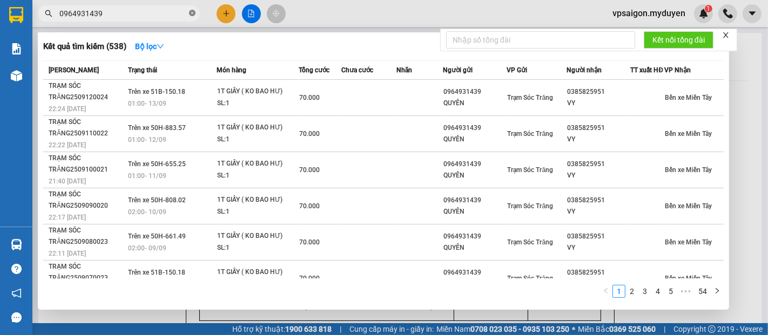
click at [191, 15] on icon "close-circle" at bounding box center [192, 13] width 6 height 6
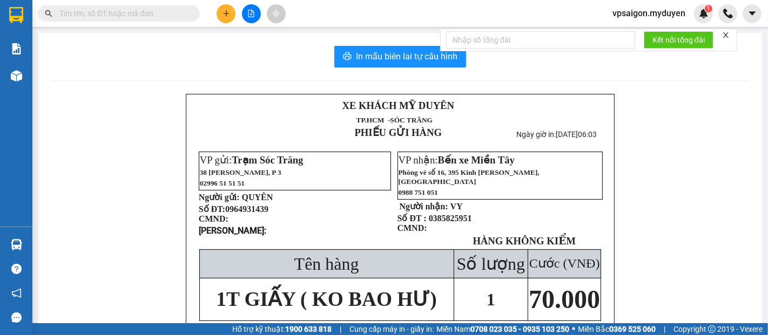
paste input "0915424210"
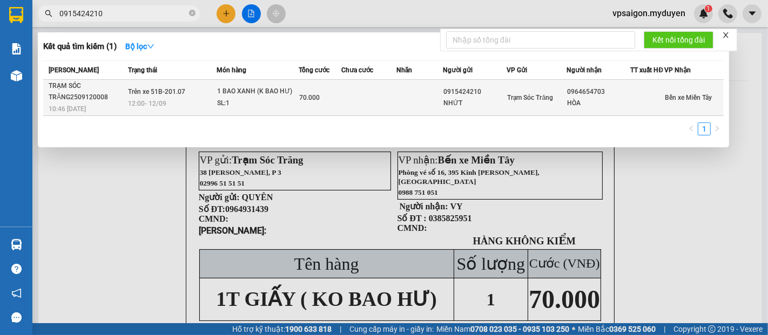
type input "0915424210"
click at [69, 94] on div "TRẠM SÓC TRĂNG2509120008" at bounding box center [87, 91] width 76 height 23
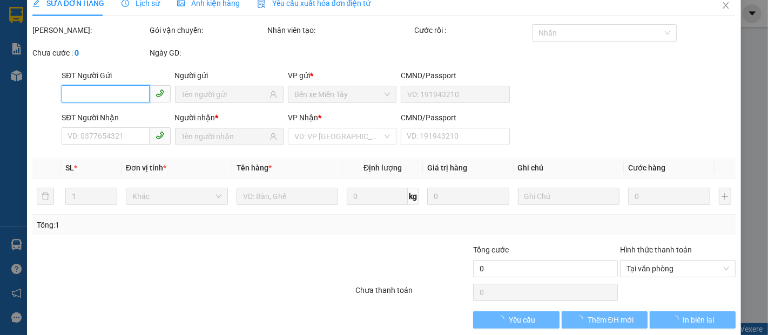
scroll to position [29, 0]
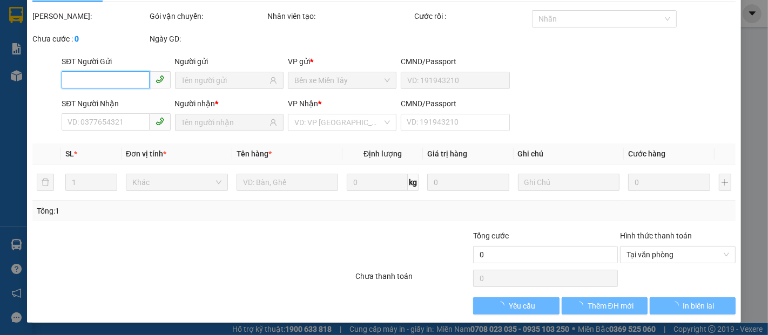
type input "0915424210"
type input "NHỨT"
type input "0964654703"
type input "HÒA"
type input "70.000"
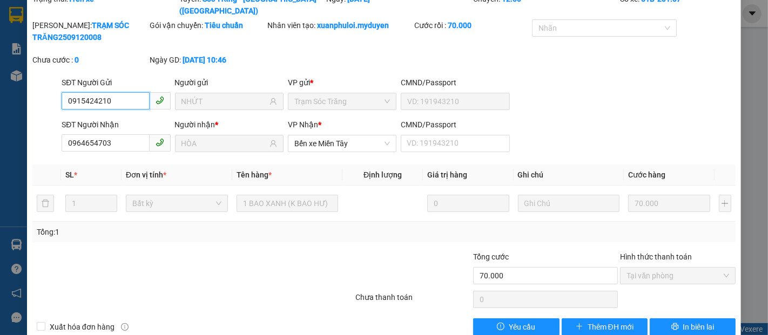
scroll to position [55, 0]
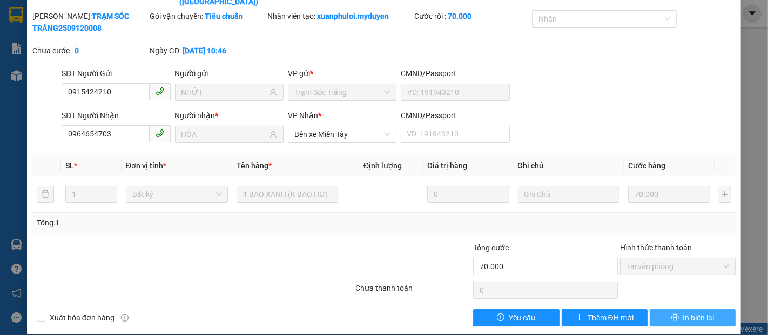
click at [692, 312] on span "In biên lai" at bounding box center [698, 318] width 31 height 12
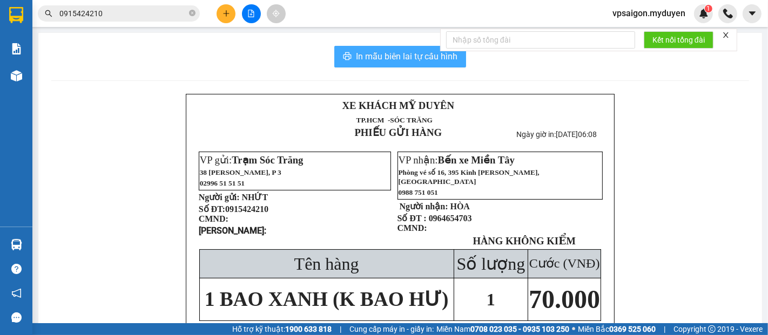
click at [427, 59] on span "In mẫu biên lai tự cấu hình" at bounding box center [407, 56] width 102 height 13
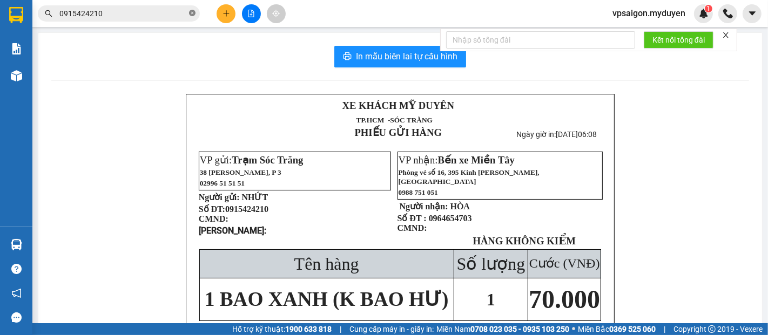
click at [192, 12] on icon "close-circle" at bounding box center [192, 13] width 6 height 6
paste input "0365772336"
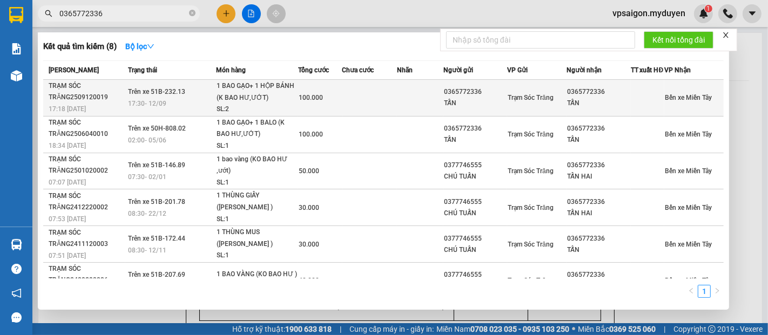
type input "0365772336"
click at [86, 103] on div "TRẠM SÓC TRĂNG2509120019" at bounding box center [87, 91] width 76 height 23
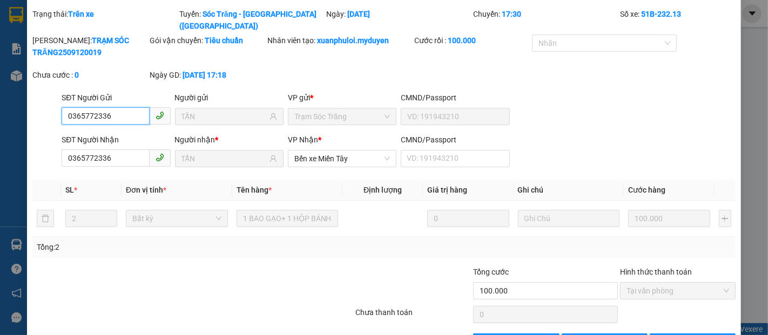
scroll to position [55, 0]
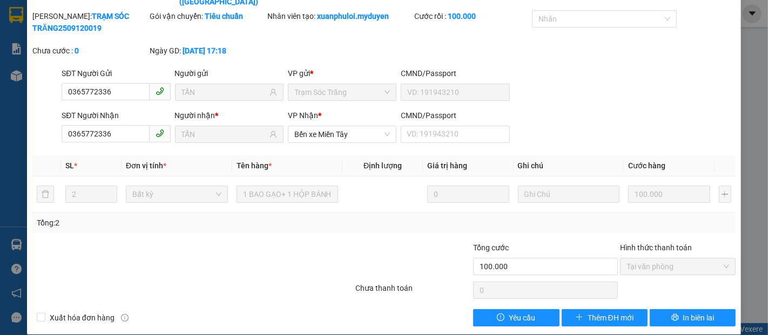
click at [683, 296] on div "Total Paid Fee 100.000 Total UnPaid Fee 0 Cash Collection Total Fee Trạng thái:…" at bounding box center [383, 155] width 703 height 343
click at [683, 312] on span "In biên lai" at bounding box center [698, 318] width 31 height 12
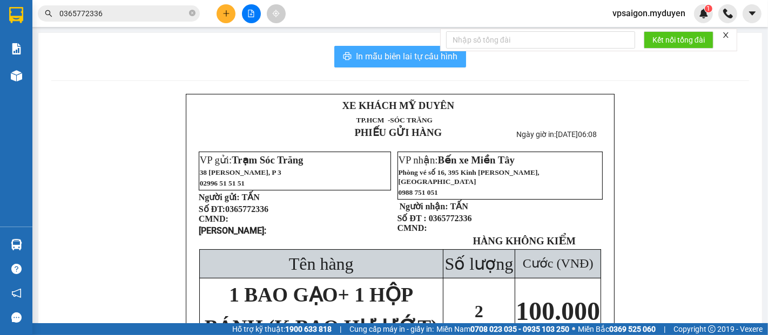
click at [407, 51] on span "In mẫu biên lai tự cấu hình" at bounding box center [407, 56] width 102 height 13
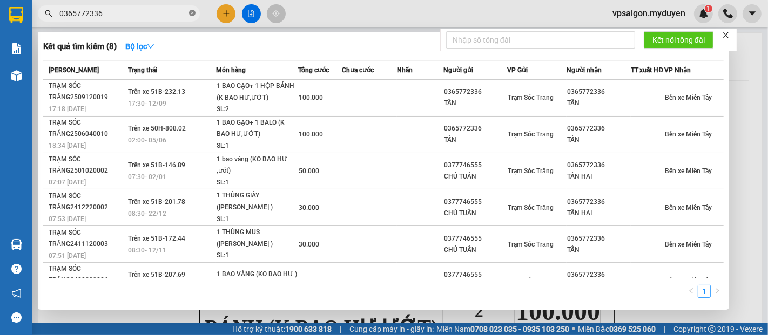
click at [193, 9] on span at bounding box center [192, 14] width 6 height 10
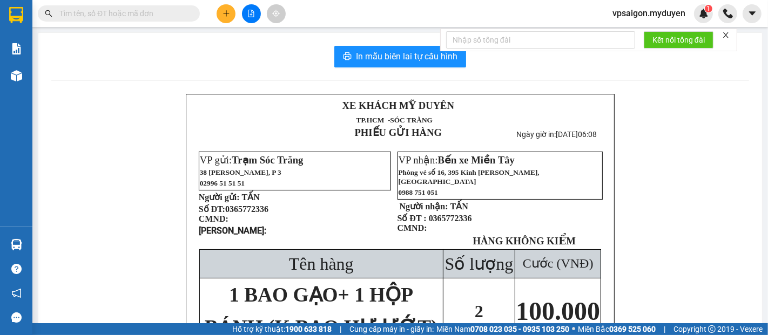
paste input "0945128887"
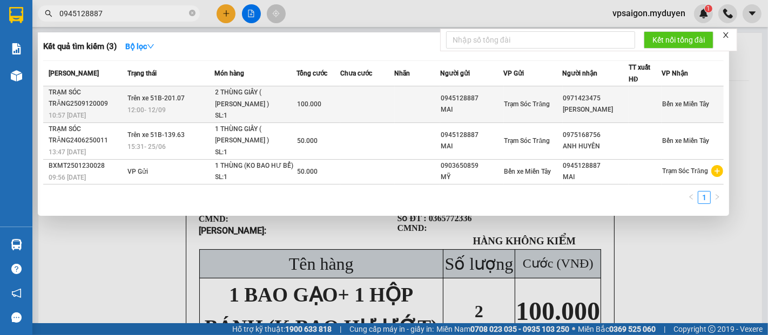
type input "0945128887"
click at [92, 109] on div "TRẠM SÓC TRĂNG2509120009" at bounding box center [87, 98] width 76 height 23
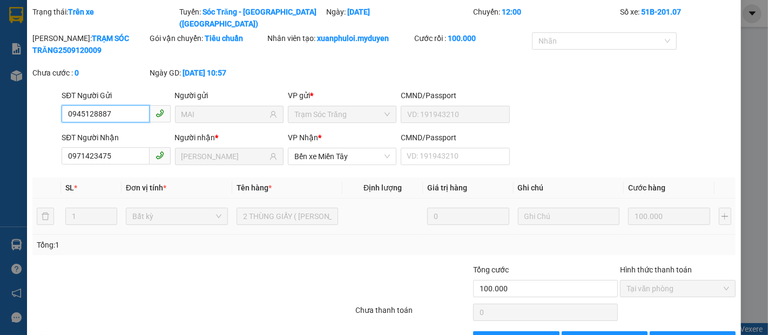
scroll to position [55, 0]
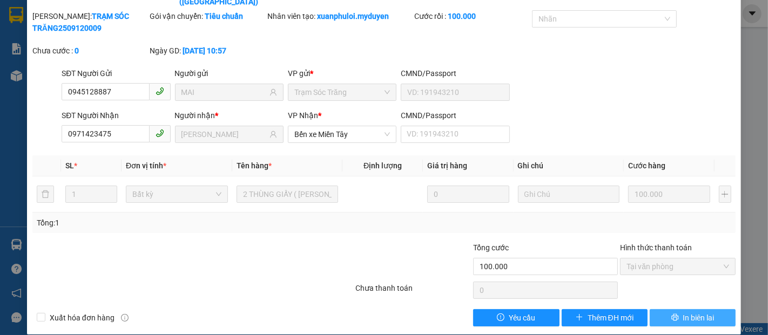
click at [685, 312] on span "In biên lai" at bounding box center [698, 318] width 31 height 12
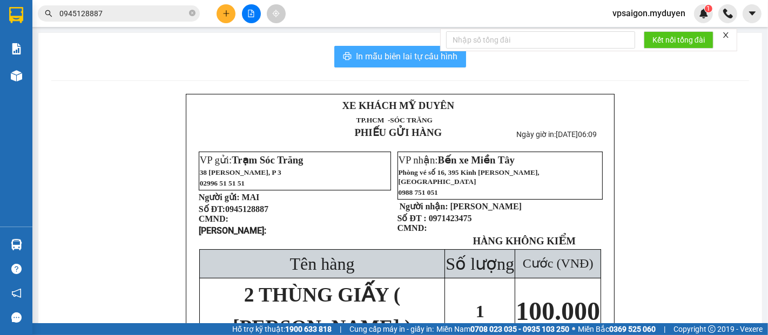
click at [394, 53] on span "In mẫu biên lai tự cấu hình" at bounding box center [407, 56] width 102 height 13
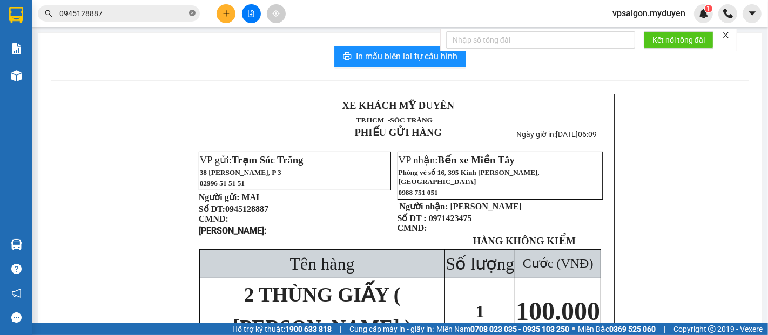
click at [190, 12] on icon "close-circle" at bounding box center [192, 13] width 6 height 6
paste input "0376889246"
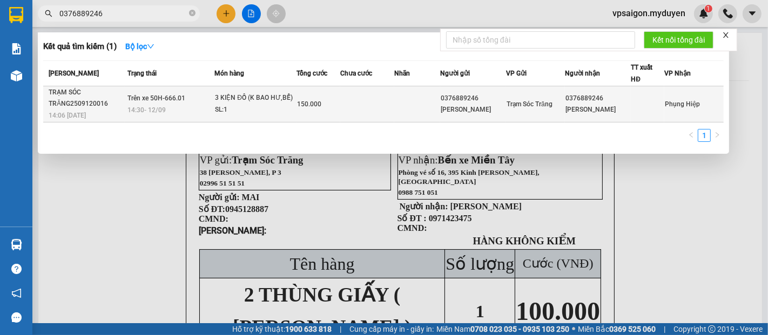
type input "0376889246"
click at [70, 99] on div "TRẠM SÓC TRĂNG2509120016" at bounding box center [87, 98] width 76 height 23
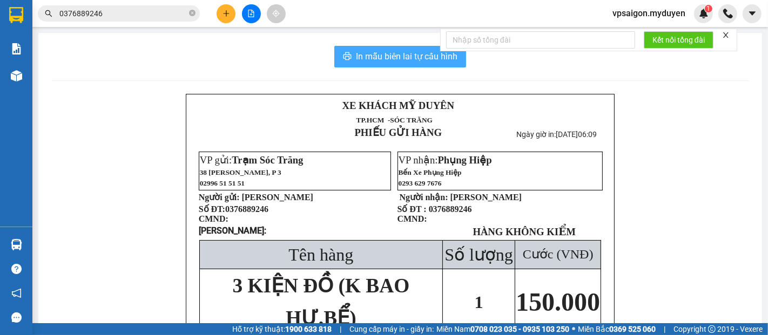
drag, startPoint x: 392, startPoint y: 52, endPoint x: 584, endPoint y: 161, distance: 220.8
click at [397, 56] on span "In mẫu biên lai tự cấu hình" at bounding box center [407, 56] width 102 height 13
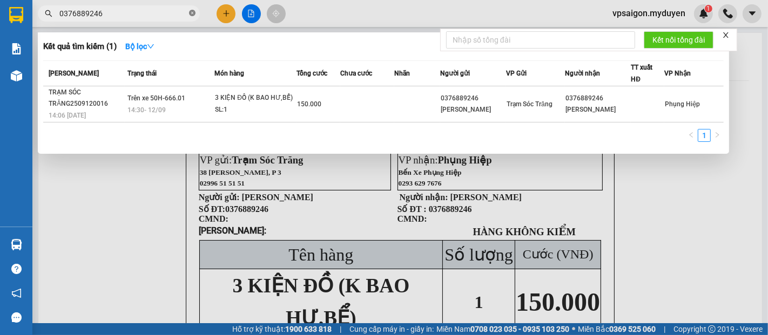
click at [192, 12] on icon "close-circle" at bounding box center [192, 13] width 6 height 6
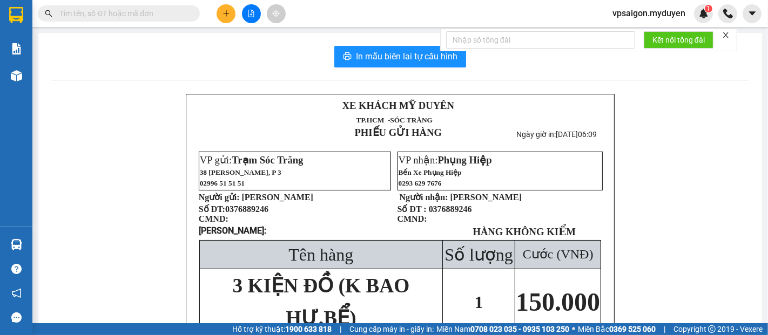
paste input "0977253878"
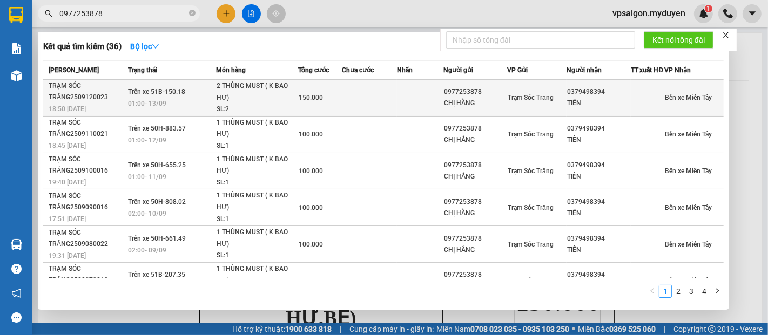
type input "0977253878"
drag, startPoint x: 79, startPoint y: 109, endPoint x: 93, endPoint y: 116, distance: 15.0
click at [93, 115] on div "18:50 - 12/09" at bounding box center [87, 109] width 76 height 12
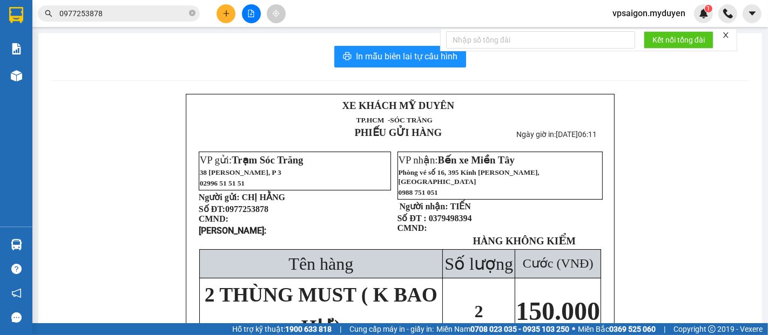
click at [391, 40] on div "In mẫu biên lai tự cấu hình XE KHÁCH MỸ DUYÊN TP.HCM -SÓC TRĂNG PHIẾU GỬI HÀ…" at bounding box center [400, 256] width 724 height 446
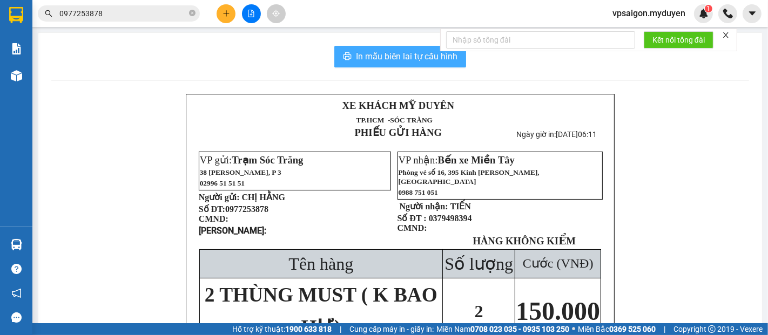
click at [396, 46] on button "In mẫu biên lai tự cấu hình" at bounding box center [400, 57] width 132 height 22
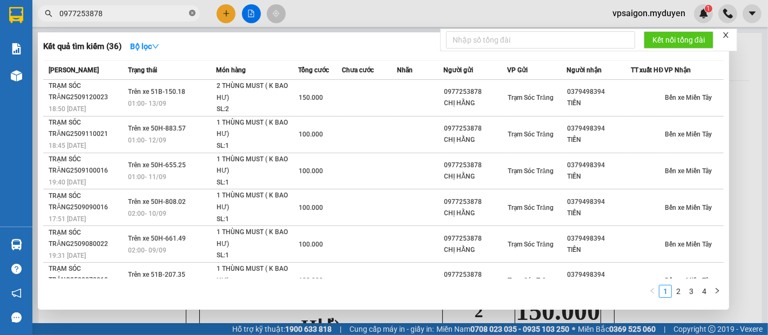
click at [189, 10] on icon "close-circle" at bounding box center [192, 13] width 6 height 6
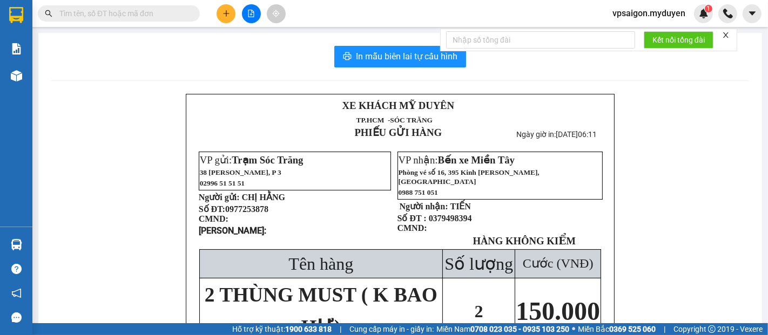
paste input "0965765540"
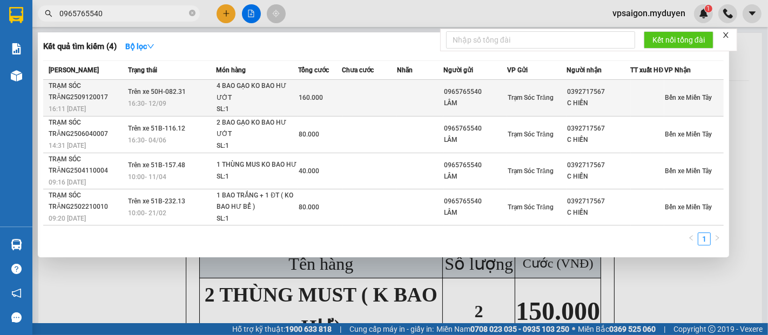
type input "0965765540"
drag, startPoint x: 80, startPoint y: 113, endPoint x: 85, endPoint y: 113, distance: 5.4
click at [85, 113] on span "16:11 - 12/09" at bounding box center [67, 109] width 37 height 8
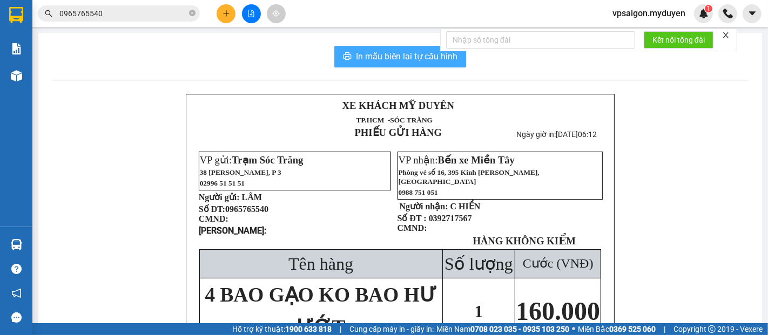
click at [415, 58] on span "In mẫu biên lai tự cấu hình" at bounding box center [407, 56] width 102 height 13
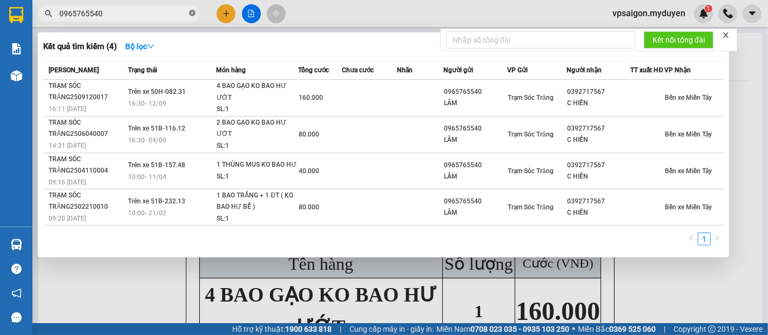
click at [194, 12] on icon "close-circle" at bounding box center [192, 13] width 6 height 6
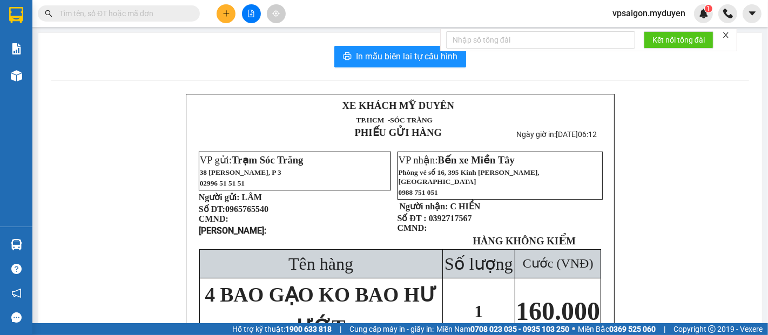
paste input "0839090186"
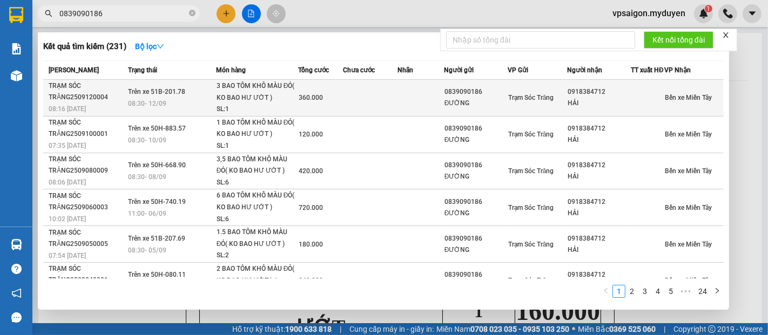
type input "0839090186"
click at [77, 112] on span "08:16 - 12/09" at bounding box center [67, 109] width 37 height 8
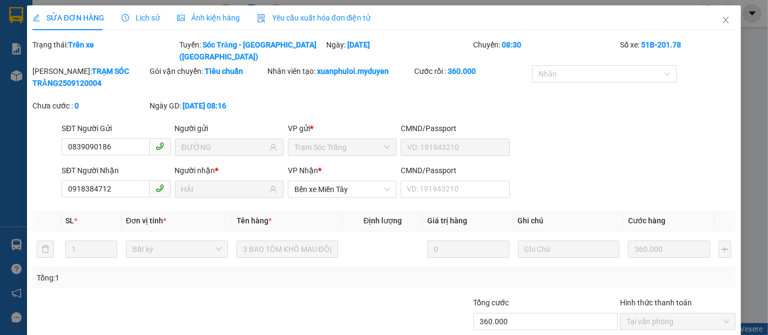
type input "0839090186"
type input "ĐƯỜNG"
type input "0918384712"
type input "HẢI"
type input "360.000"
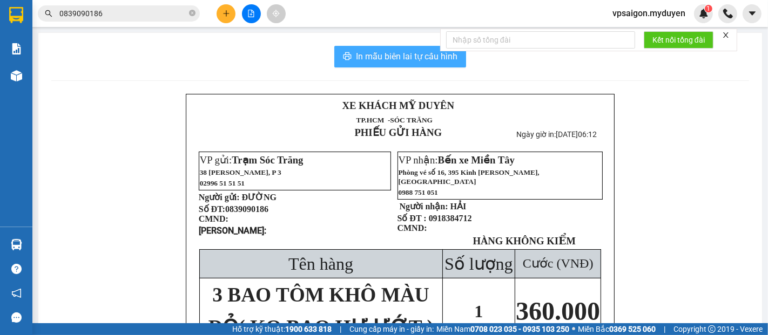
drag, startPoint x: 415, startPoint y: 59, endPoint x: 553, endPoint y: 150, distance: 165.2
click at [434, 67] on div "In mẫu biên lai tự cấu hình XE KHÁCH MỸ DUYÊN TP.HCM -SÓC TRĂNG PHIẾU GỬI HÀ…" at bounding box center [400, 256] width 724 height 446
click at [400, 59] on span "In mẫu biên lai tự cấu hình" at bounding box center [407, 56] width 102 height 13
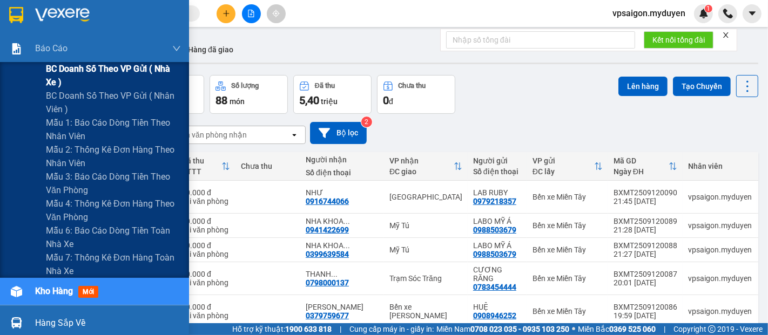
click at [80, 70] on span "BC doanh số theo VP gửi ( nhà xe )" at bounding box center [113, 75] width 135 height 27
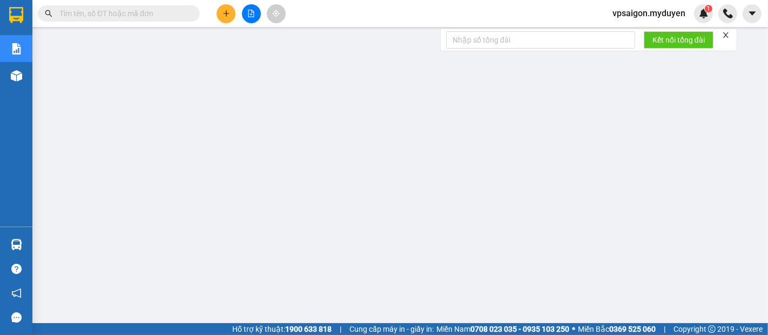
scroll to position [60, 0]
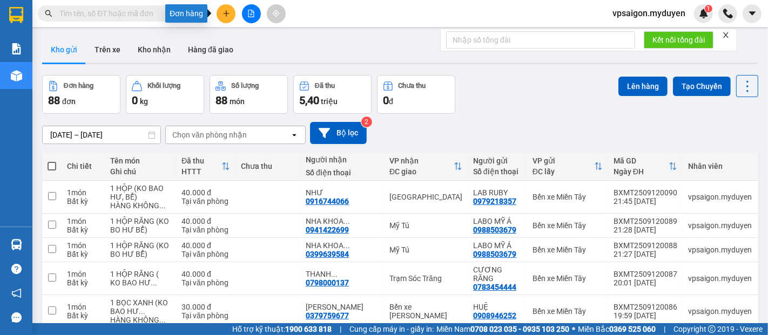
click at [228, 16] on icon "plus" at bounding box center [226, 14] width 8 height 8
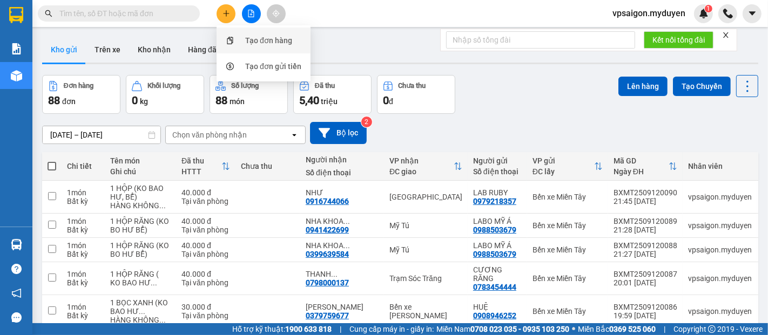
click at [251, 41] on div "Tạo đơn hàng" at bounding box center [268, 41] width 47 height 12
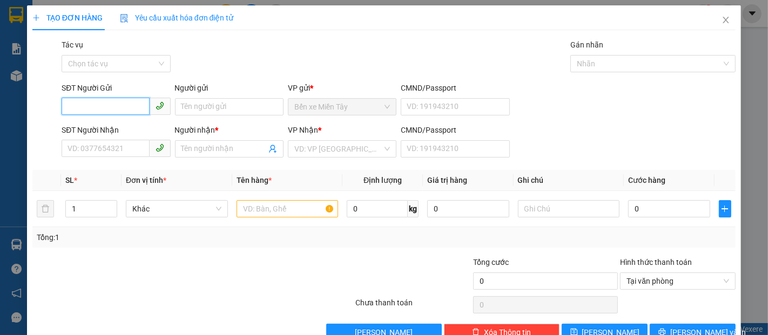
click at [113, 111] on input "SĐT Người Gửi" at bounding box center [105, 106] width 87 height 17
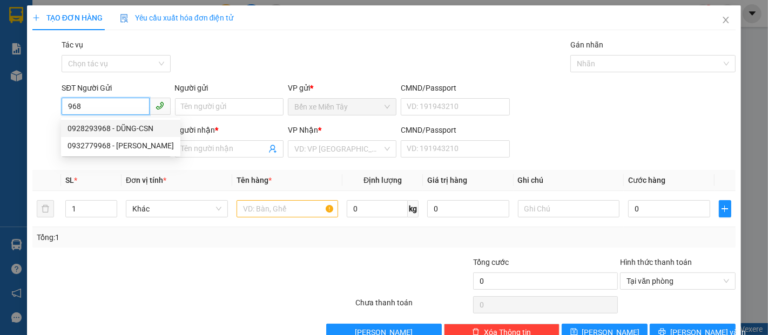
click at [119, 131] on div "0928293968 - DŨNG-CSN" at bounding box center [120, 129] width 106 height 12
type input "0928293968"
type input "DŨNG-CSN"
type input "0966747418"
type input "A. HOÀNG"
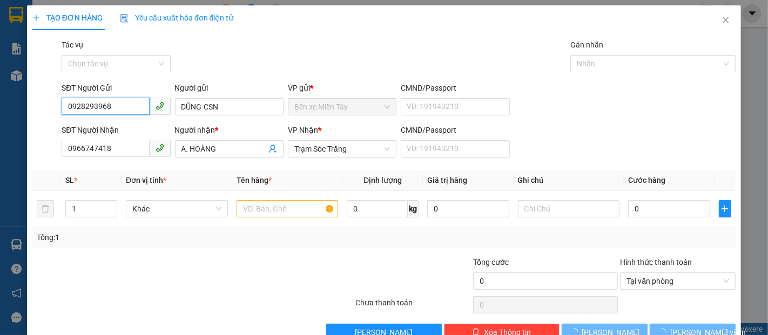
type input "50.000"
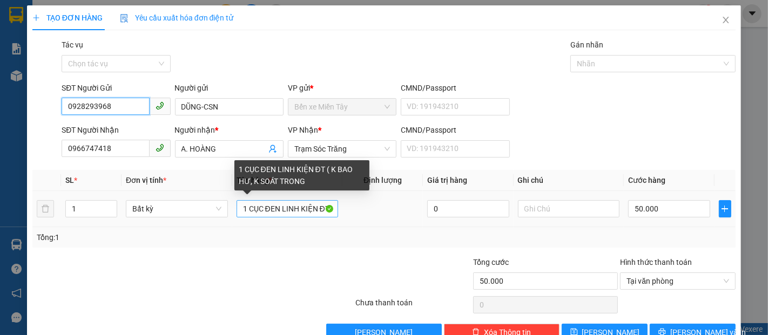
type input "0928293968"
click at [324, 207] on input "1 CỤC ĐEN LINH KIỆN ĐT ( K BAO HƯ, K SOÁT TRONG" at bounding box center [288, 208] width 102 height 17
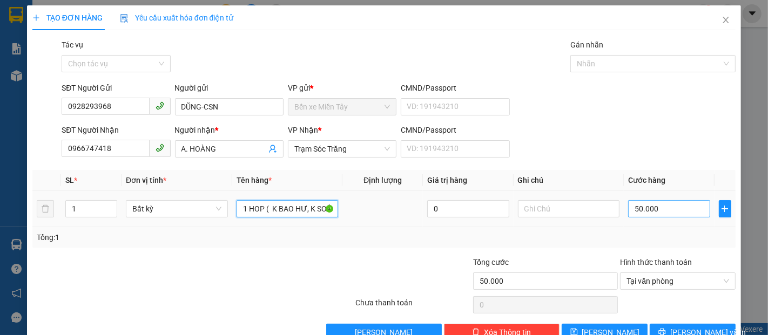
type input "1 HOP ( K BAO HƯ, K SOÁT TRONG"
click at [628, 214] on input "50.000" at bounding box center [669, 208] width 82 height 17
type input "3"
type input "30"
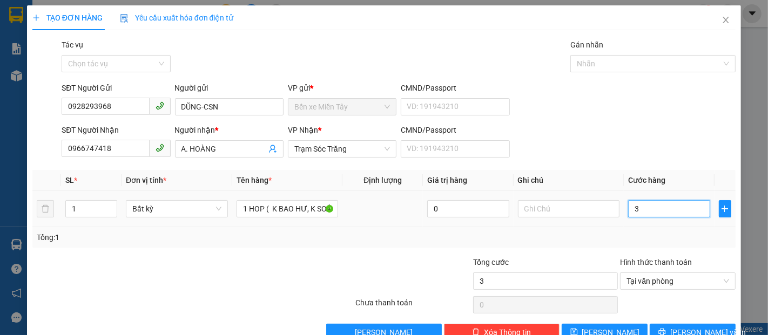
type input "30"
type input "300"
type input "3.000"
type input "30.000"
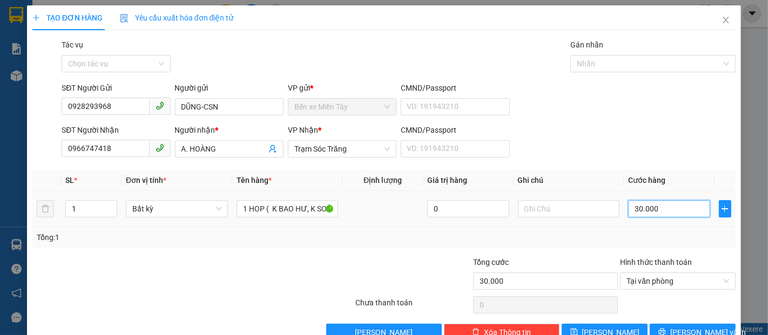
type input "300.000"
type input "30.000"
click at [700, 327] on span "Lưu và In" at bounding box center [708, 333] width 76 height 12
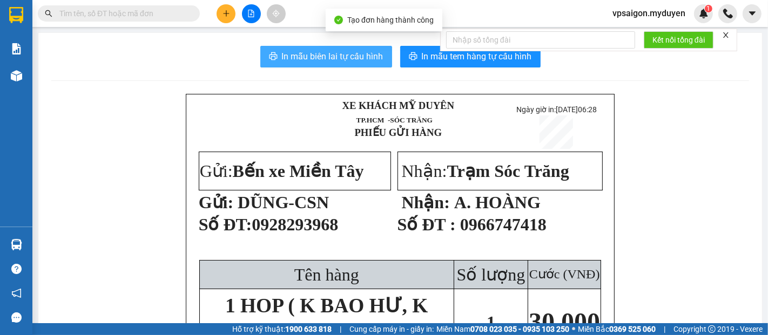
click at [327, 56] on span "In mẫu biên lai tự cấu hình" at bounding box center [333, 56] width 102 height 13
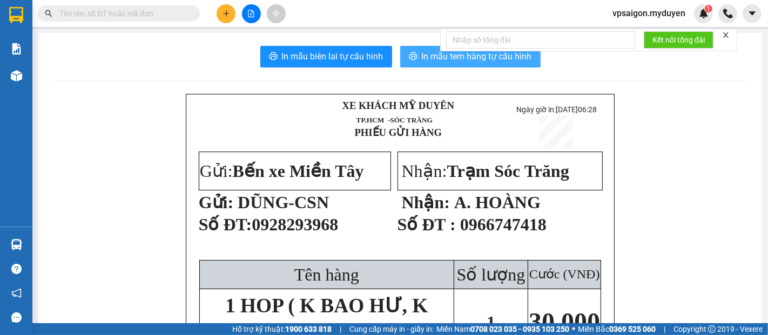
click at [424, 60] on span "In mẫu tem hàng tự cấu hình" at bounding box center [477, 56] width 110 height 13
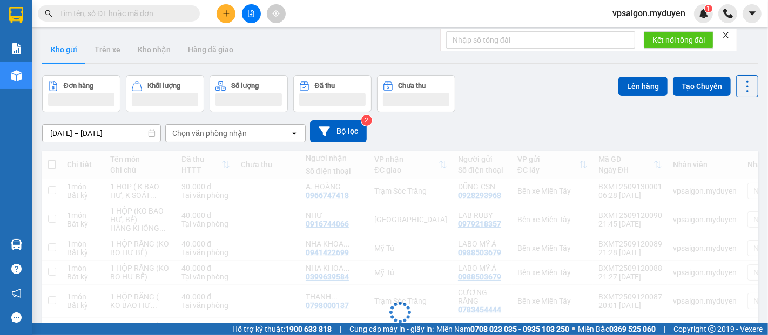
click at [228, 18] on button at bounding box center [226, 13] width 19 height 19
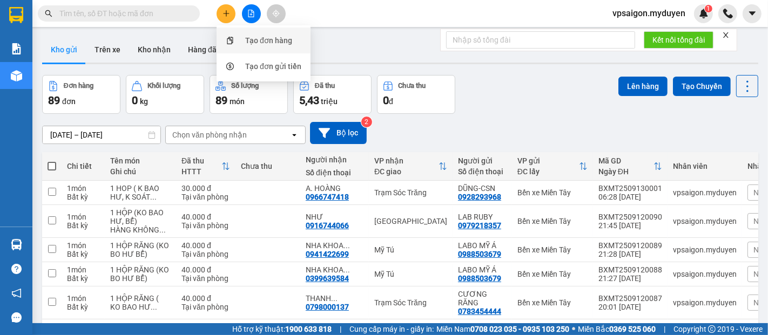
click at [254, 35] on div "Tạo đơn hàng" at bounding box center [263, 40] width 81 height 21
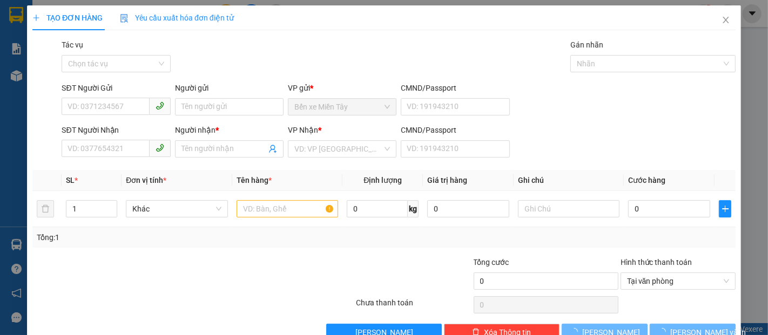
click at [254, 36] on div "TẠO ĐƠN HÀNG Yêu cầu xuất hóa đơn điện tử Transit Pickup Surcharge Ids Transit …" at bounding box center [383, 173] width 703 height 336
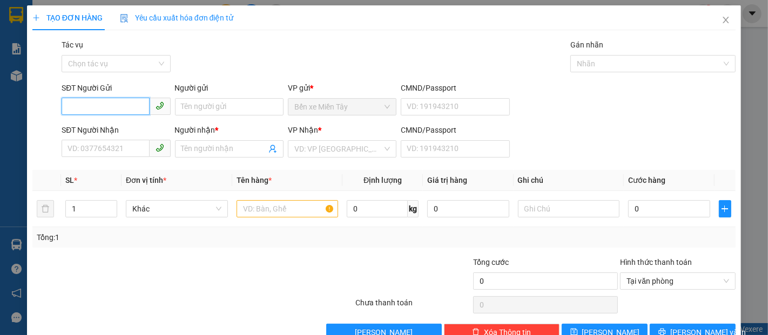
click at [100, 105] on input "SĐT Người Gửi" at bounding box center [105, 106] width 87 height 17
click at [110, 129] on div "0367816136 - ĐÔNG" at bounding box center [114, 129] width 94 height 12
type input "0367816136"
type input "ĐÔNG"
type input "0799504442"
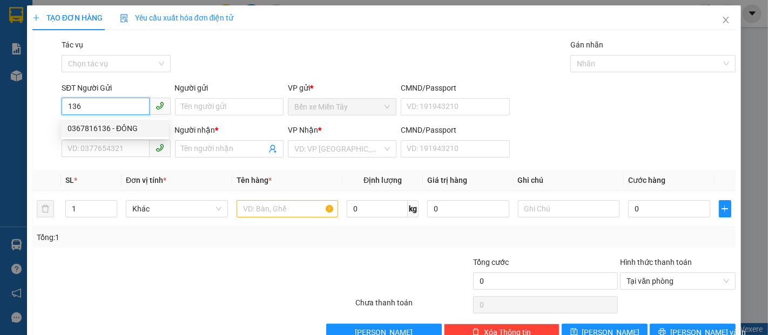
type input "NGA"
type input "40.000"
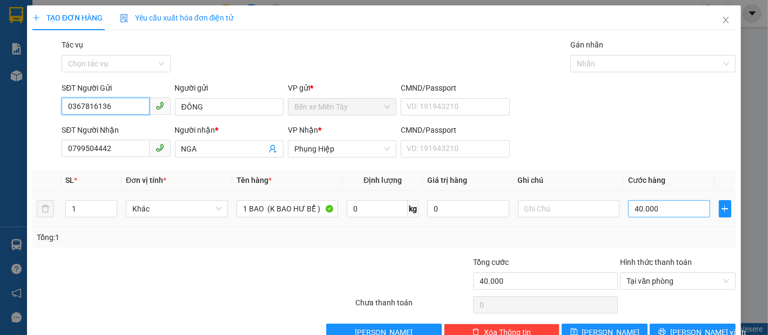
type input "0367816136"
click at [628, 207] on input "40.000" at bounding box center [669, 208] width 82 height 17
type input "5"
type input "50"
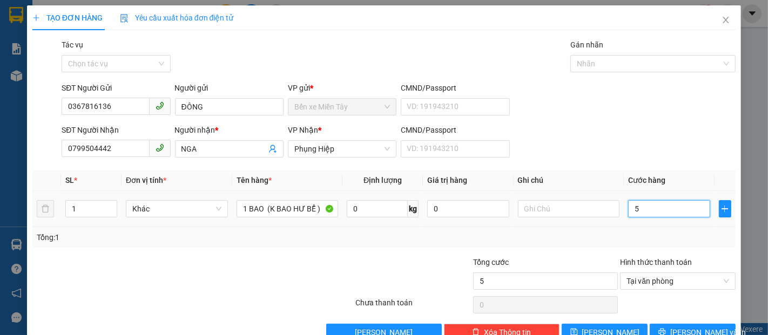
type input "50"
type input "500"
type input "5.000"
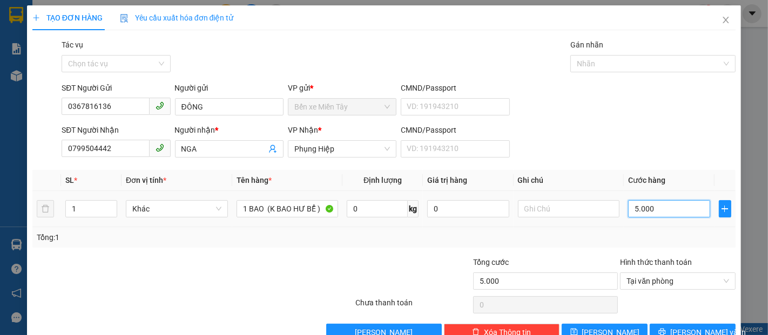
type input "50.000"
click at [114, 149] on input "0799504442" at bounding box center [105, 148] width 87 height 17
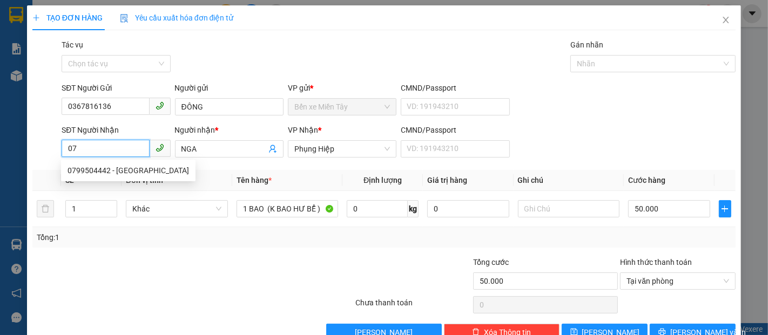
type input "0"
click at [99, 185] on div "0332795289 - HẰNG" at bounding box center [127, 188] width 121 height 12
type input "0332795289"
type input "HẰNG"
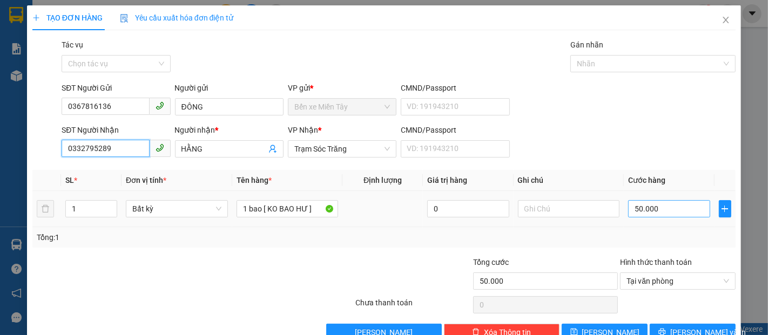
type input "0332795289"
click at [628, 210] on input "50.000" at bounding box center [669, 208] width 82 height 17
type input "4"
type input "40"
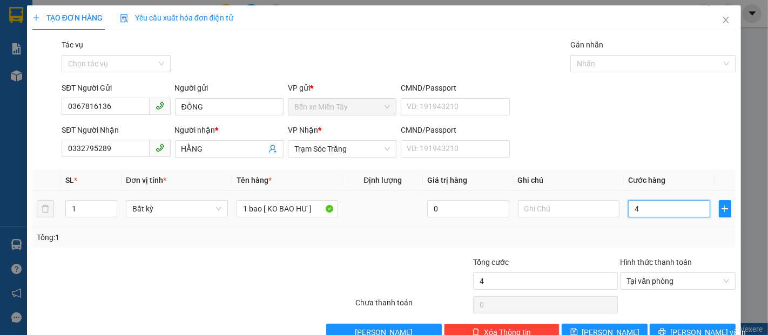
type input "40"
type input "400"
type input "4.000"
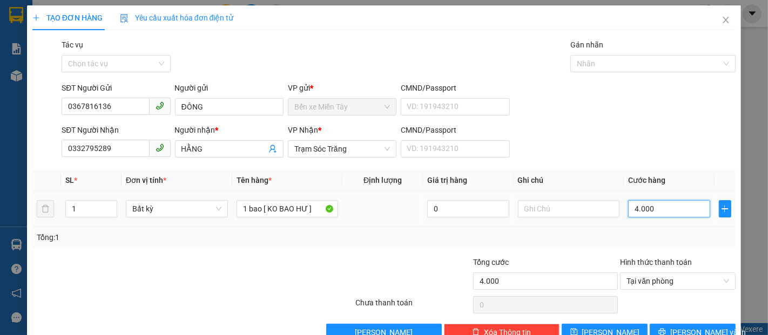
type input "40.000"
click at [686, 330] on span "[PERSON_NAME] và In" at bounding box center [708, 333] width 76 height 12
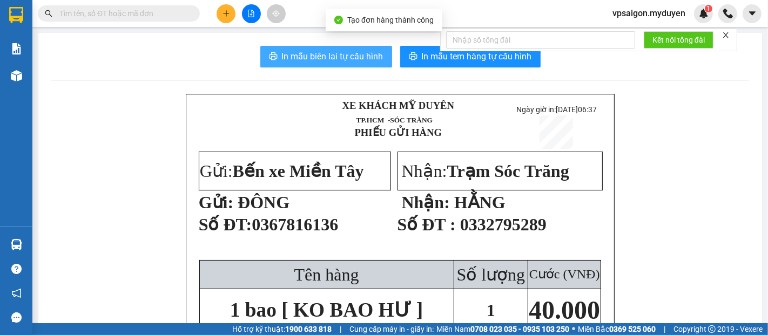
click at [363, 57] on span "In mẫu biên lai tự cấu hình" at bounding box center [333, 56] width 102 height 13
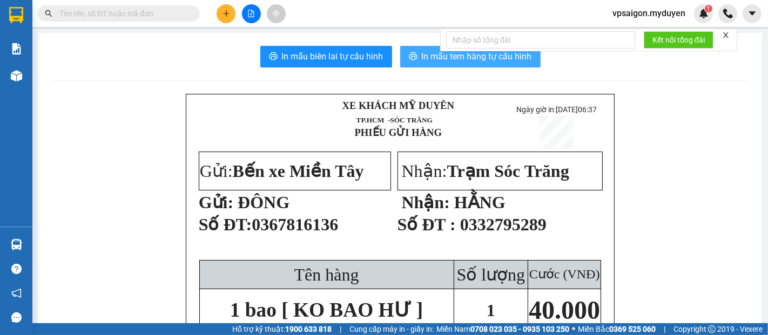
click at [449, 55] on span "In mẫu tem hàng tự cấu hình" at bounding box center [477, 56] width 110 height 13
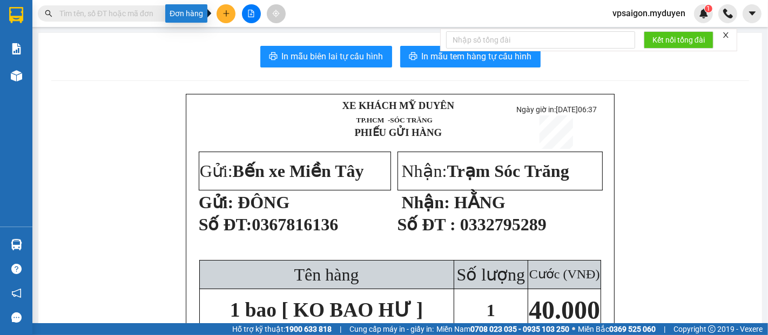
click at [227, 9] on button at bounding box center [226, 13] width 19 height 19
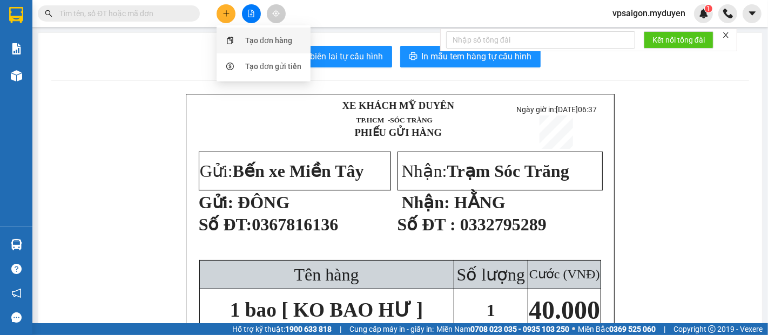
click at [246, 37] on div "Tạo đơn hàng" at bounding box center [268, 41] width 47 height 12
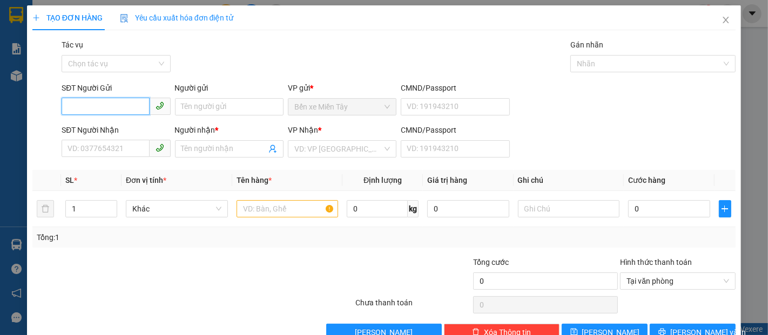
click at [94, 111] on input "SĐT Người Gửi" at bounding box center [105, 106] width 87 height 17
type input "0"
click at [116, 141] on div "0966085780 - BÌNH" at bounding box center [114, 146] width 94 height 12
type input "0966085780"
type input "BÌNH"
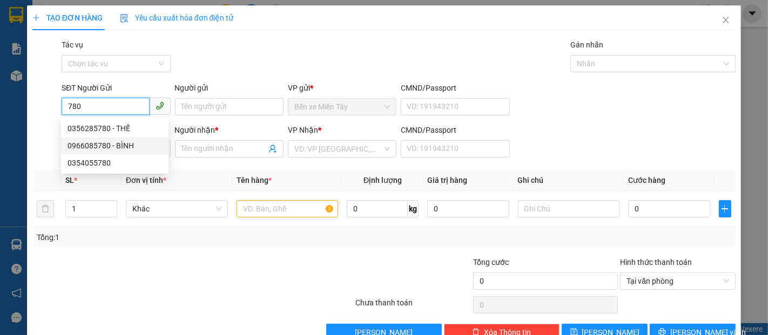
type input "0359658575"
type input "THÚY"
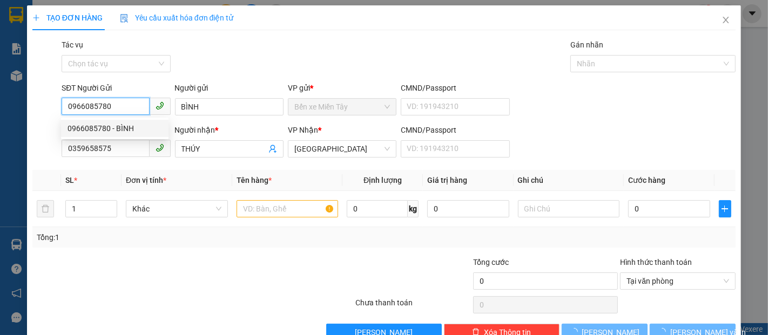
type input "80.000"
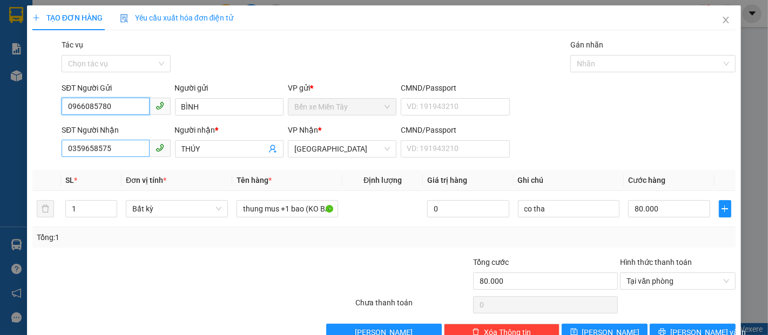
type input "0966085780"
click at [113, 151] on input "0359658575" at bounding box center [105, 148] width 87 height 17
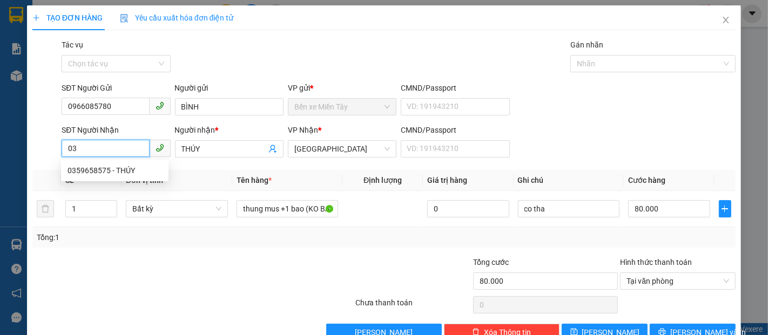
type input "0"
type input "0356498133"
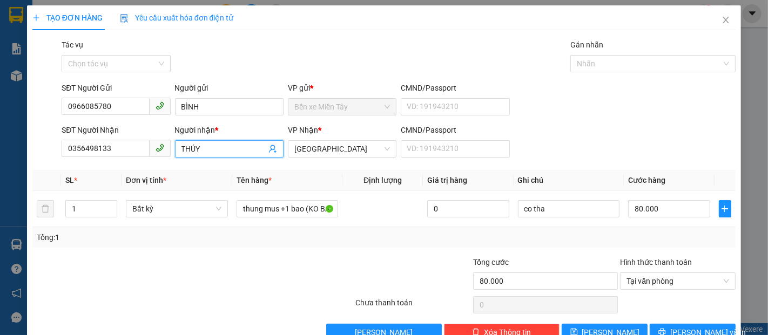
click at [204, 148] on input "THÚY" at bounding box center [223, 149] width 85 height 12
type input "T"
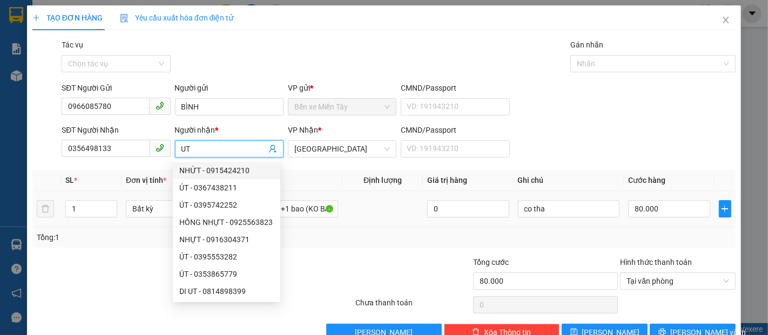
type input "UT"
click at [336, 185] on th "Tên hàng *" at bounding box center [287, 180] width 111 height 21
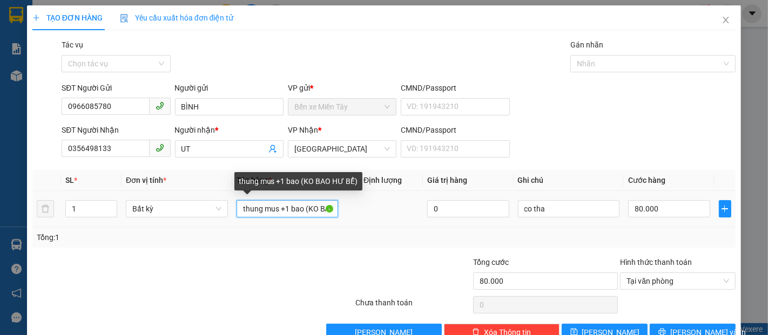
click at [301, 209] on input "thung mus +1 bao (KO BAO HƯ BỂ)" at bounding box center [288, 208] width 102 height 17
click at [237, 207] on input "thung (KO BAO HƯ BỂ)" at bounding box center [288, 208] width 102 height 17
click at [266, 208] on input "1 thung (KO BAO HƯ BỂ)" at bounding box center [288, 208] width 102 height 17
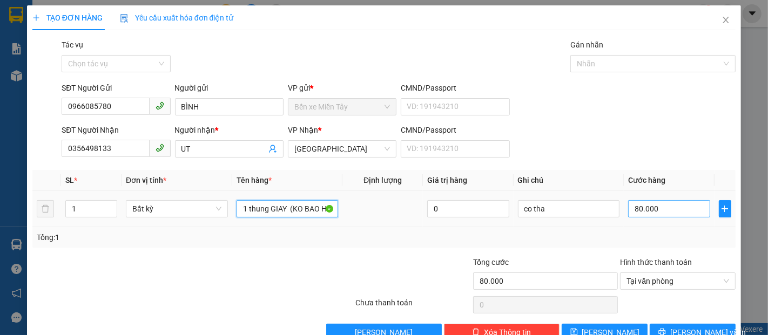
type input "1 thung GIAY (KO BAO HƯ BỂ)"
click at [628, 211] on input "80.000" at bounding box center [669, 208] width 82 height 17
type input "4"
type input "40"
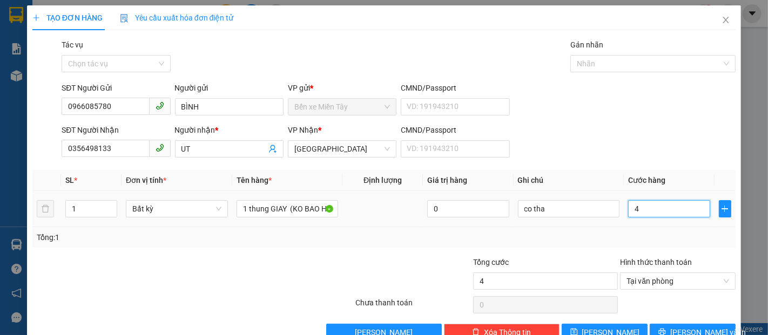
type input "40"
type input "400"
type input "4.000"
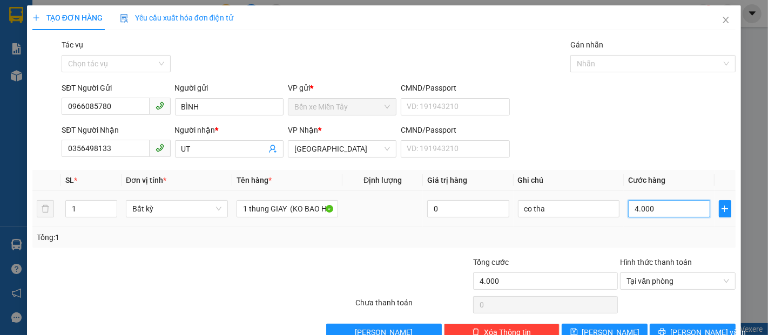
type input "40.000"
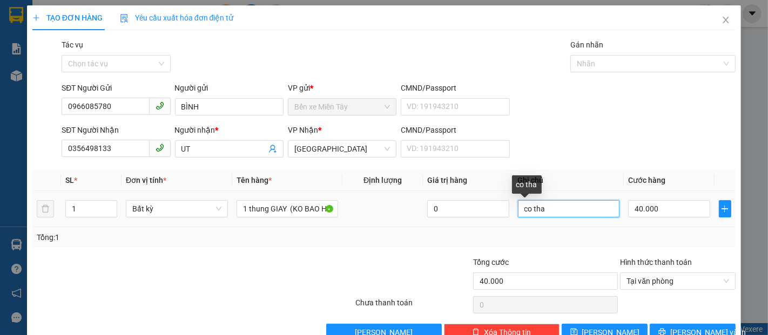
click at [545, 210] on input "co tha" at bounding box center [569, 208] width 102 height 17
type input "c"
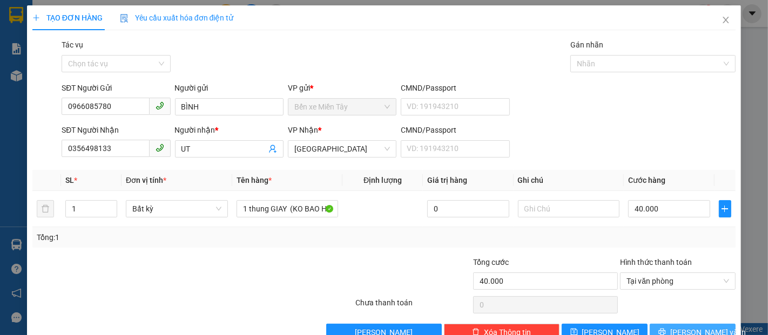
click at [684, 330] on span "[PERSON_NAME] và In" at bounding box center [708, 333] width 76 height 12
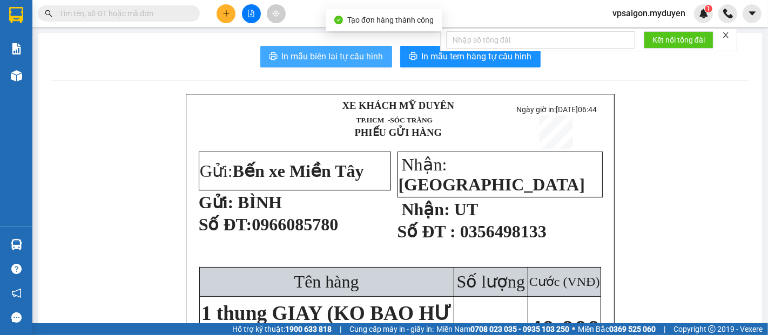
click at [348, 55] on span "In mẫu biên lai tự cấu hình" at bounding box center [333, 56] width 102 height 13
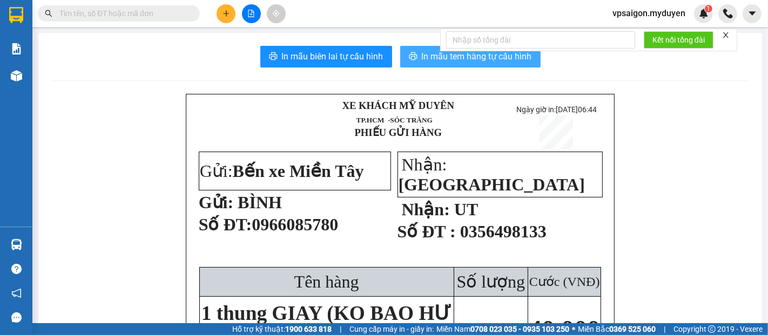
click at [431, 59] on span "In mẫu tem hàng tự cấu hình" at bounding box center [477, 56] width 110 height 13
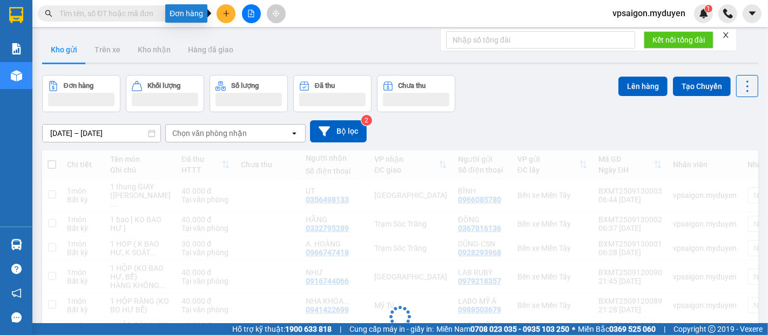
click at [227, 18] on button at bounding box center [226, 13] width 19 height 19
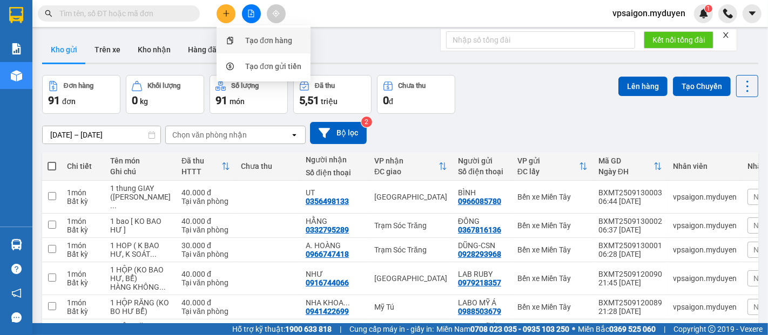
click at [262, 36] on div "Tạo đơn hàng" at bounding box center [268, 41] width 47 height 12
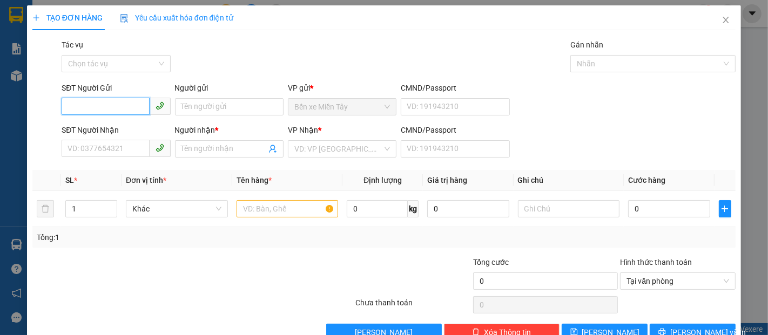
click at [108, 103] on input "SĐT Người Gửi" at bounding box center [105, 106] width 87 height 17
click at [98, 126] on div "0916913949 - LÂM" at bounding box center [114, 129] width 94 height 12
type input "0916913949"
type input "LÂM"
type input "0815085714"
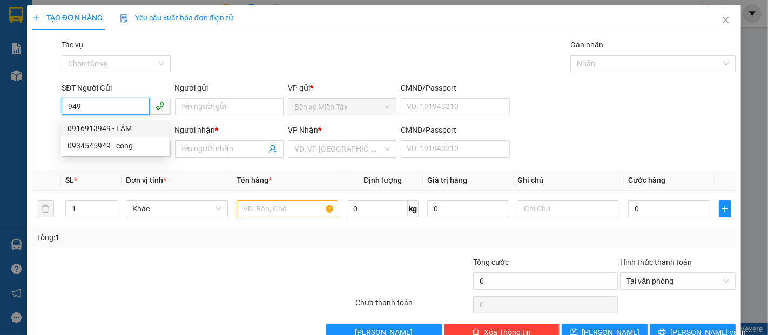
type input "KIỆT"
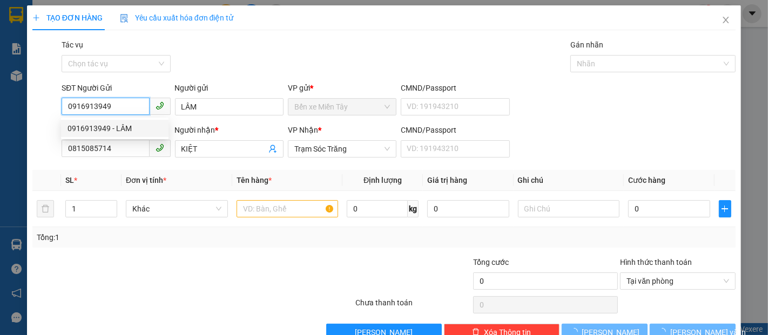
type input "80.000"
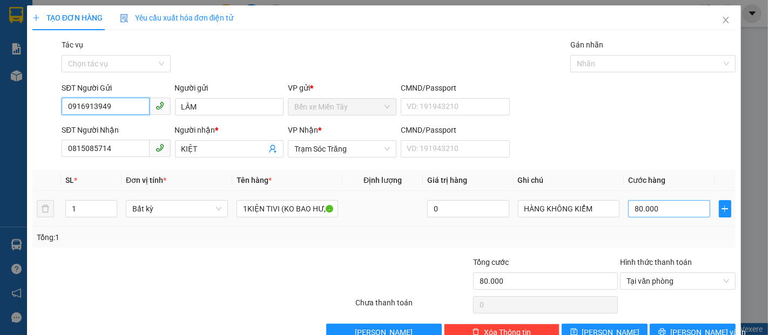
type input "0916913949"
click at [628, 210] on input "80.000" at bounding box center [669, 208] width 82 height 17
type input "9"
type input "90"
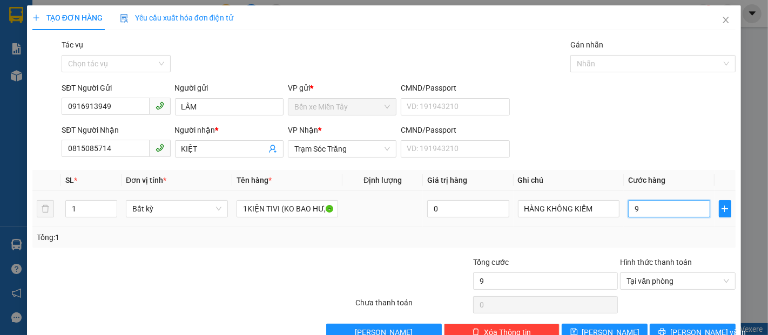
type input "90"
type input "900"
type input "9.000"
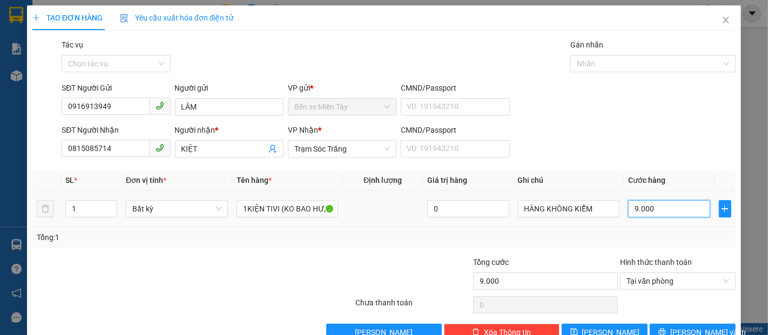
type input "90.000"
click at [681, 327] on span "[PERSON_NAME] và In" at bounding box center [708, 333] width 76 height 12
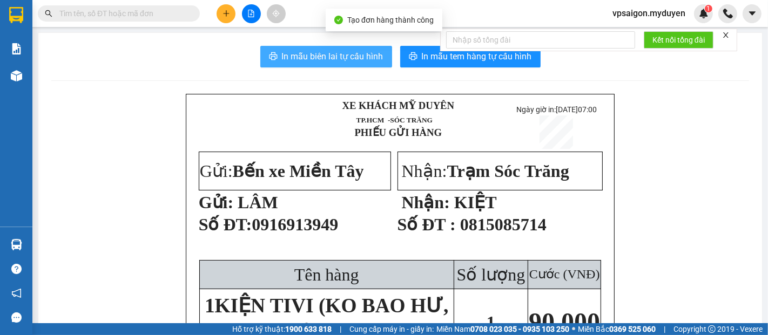
click at [337, 59] on span "In mẫu biên lai tự cấu hình" at bounding box center [333, 56] width 102 height 13
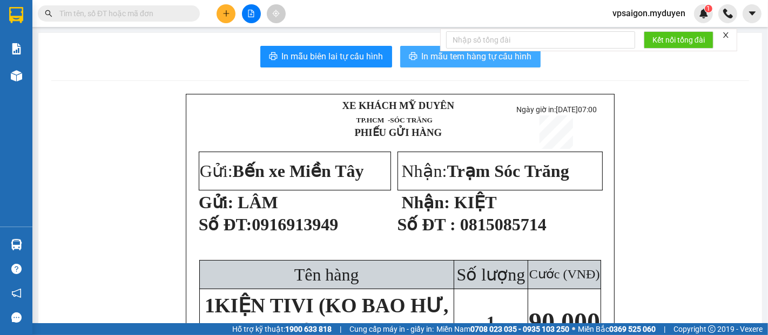
click at [429, 56] on span "In mẫu tem hàng tự cấu hình" at bounding box center [477, 56] width 110 height 13
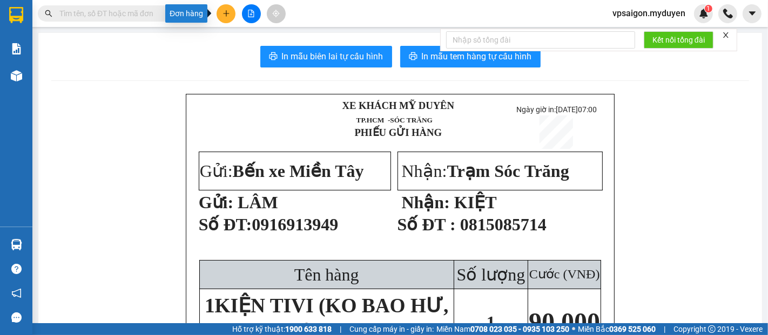
click at [229, 10] on icon "plus" at bounding box center [226, 14] width 8 height 8
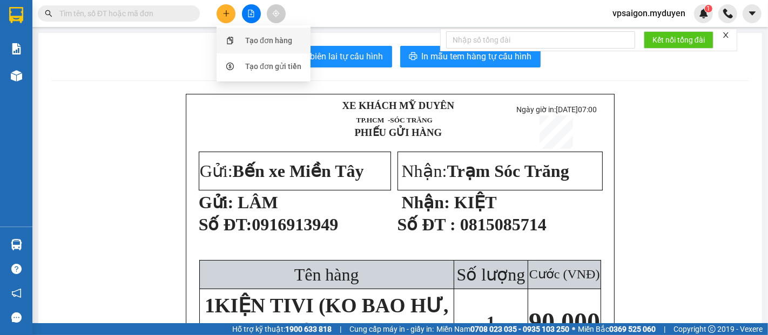
click at [254, 41] on div "Tạo đơn hàng" at bounding box center [268, 41] width 47 height 12
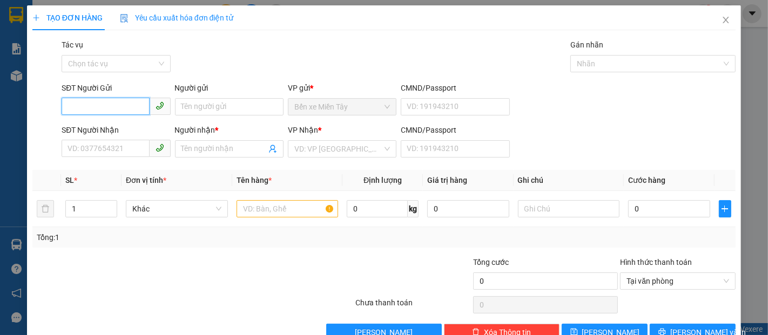
click at [102, 102] on input "SĐT Người Gửi" at bounding box center [105, 106] width 87 height 17
drag, startPoint x: 111, startPoint y: 107, endPoint x: 102, endPoint y: 107, distance: 9.2
click at [110, 107] on input "SĐT Người Gửi" at bounding box center [105, 106] width 87 height 17
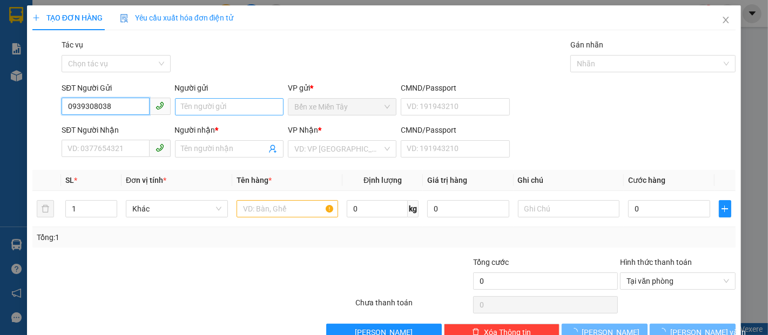
type input "0939308038"
click at [180, 107] on input "Người gửi" at bounding box center [229, 106] width 109 height 17
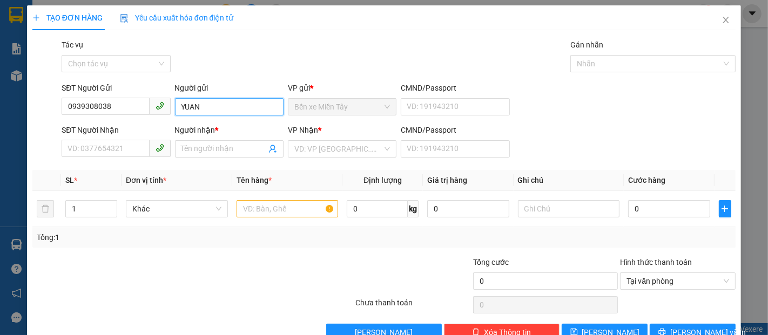
click at [181, 106] on input "YUAN" at bounding box center [229, 106] width 109 height 17
type input "TUAN"
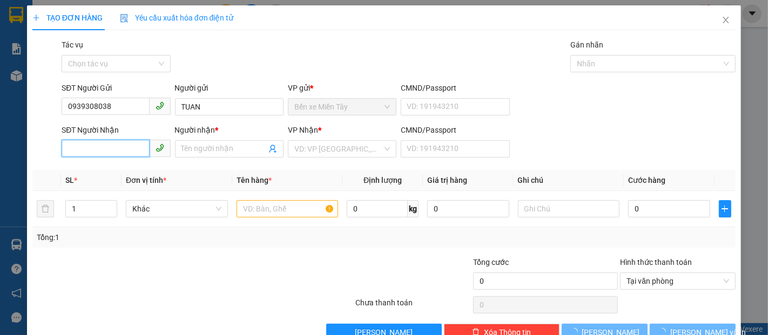
click at [97, 151] on input "SĐT Người Nhận" at bounding box center [105, 148] width 87 height 17
type input "0763869872"
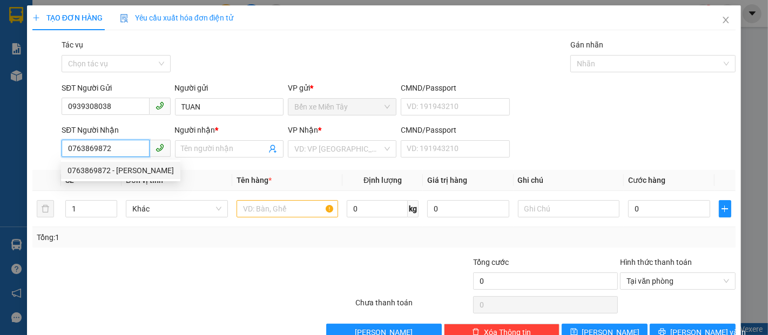
click at [167, 169] on div "0763869872 - PHẠM QUỐC THÁI" at bounding box center [120, 171] width 106 height 12
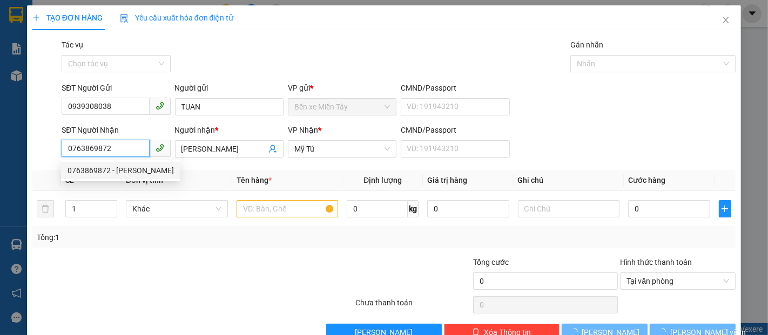
type input "PHẠM QUỐC THÁI"
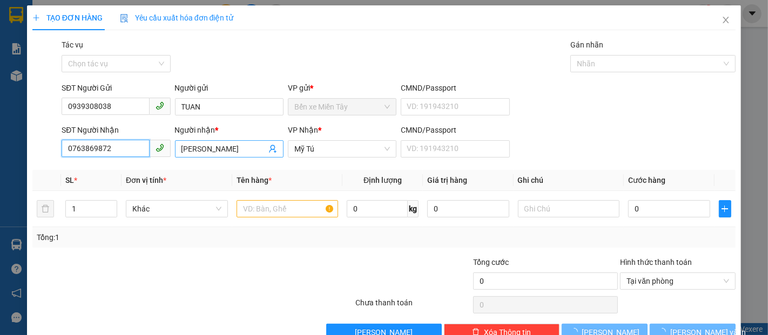
type input "30.000"
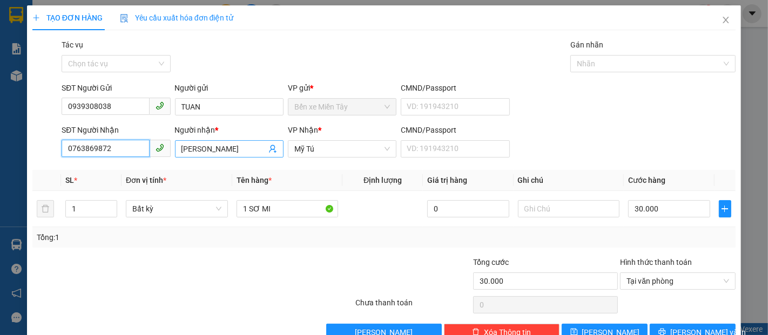
type input "0763869872"
click at [200, 149] on input "PHẠM QUỐC THÁI" at bounding box center [223, 149] width 85 height 12
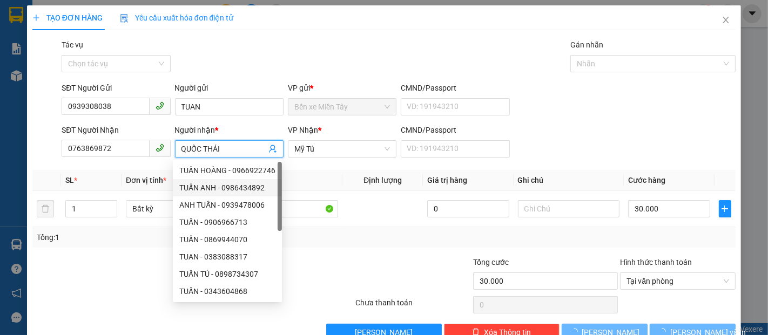
type input "QUỐC THÁI"
click at [355, 248] on div "Transit Pickup Surcharge Ids Transit Deliver Surcharge Ids Transit Deliver Surc…" at bounding box center [383, 190] width 703 height 302
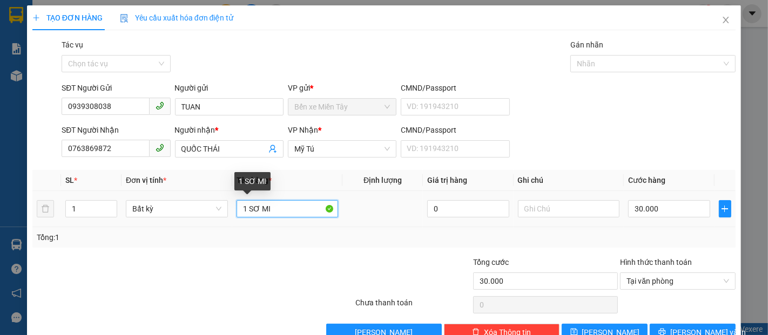
click at [272, 208] on input "1 SƠ MI" at bounding box center [288, 208] width 102 height 17
type input "1 VA LI (KO BAO HU BE)"
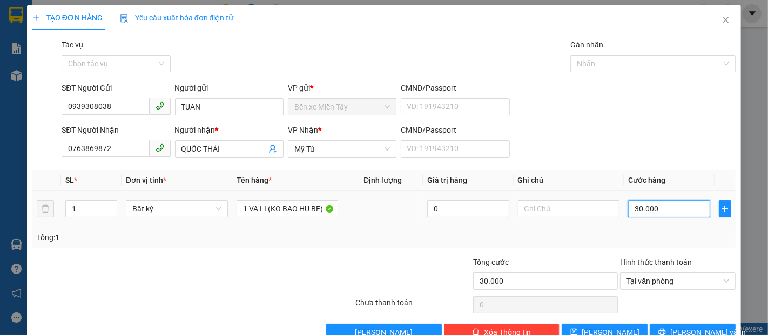
click at [628, 211] on input "30.000" at bounding box center [669, 208] width 82 height 17
type input "5"
type input "50"
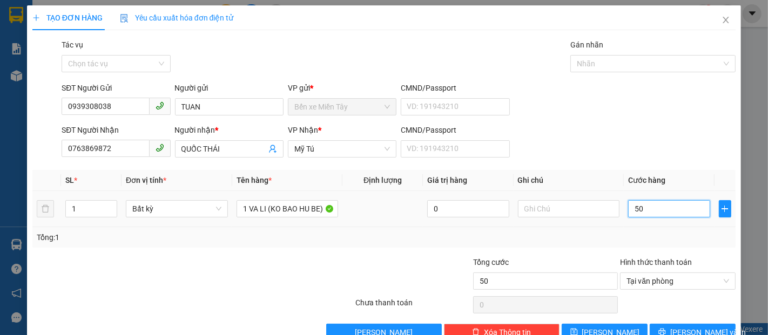
type input "500"
type input "5.000"
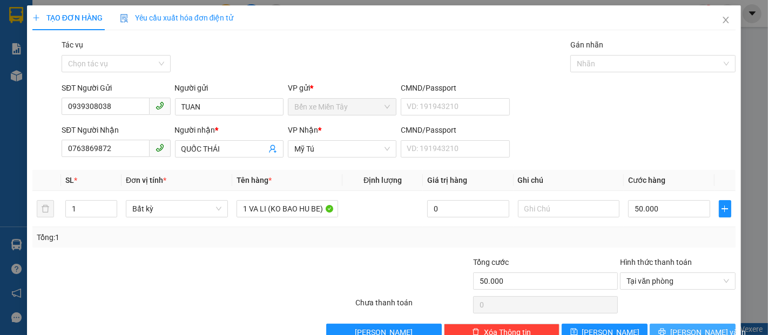
click at [691, 328] on span "[PERSON_NAME] và In" at bounding box center [708, 333] width 76 height 12
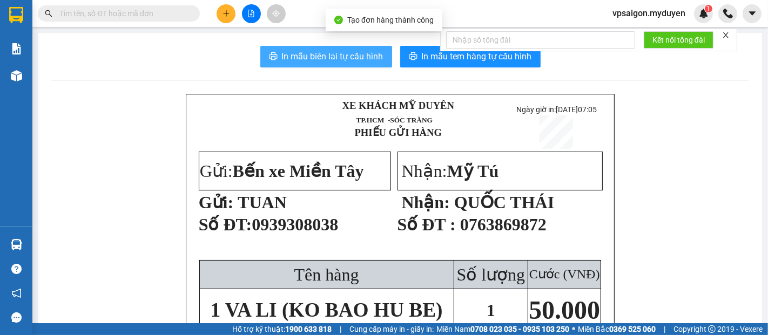
click at [364, 59] on span "In mẫu biên lai tự cấu hình" at bounding box center [333, 56] width 102 height 13
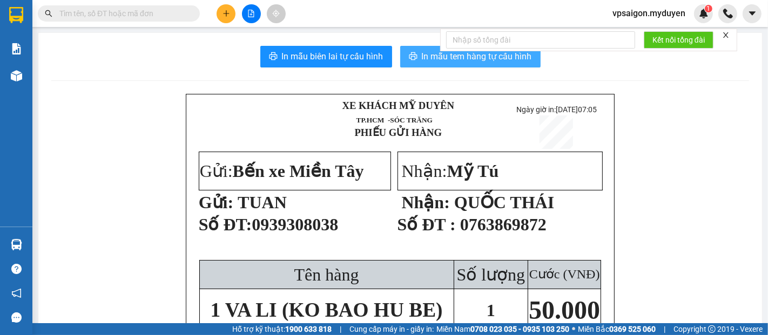
click at [423, 55] on span "In mẫu tem hàng tự cấu hình" at bounding box center [477, 56] width 110 height 13
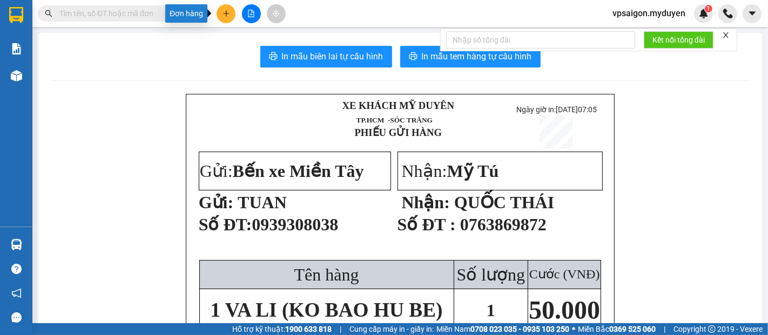
click at [232, 16] on button at bounding box center [226, 13] width 19 height 19
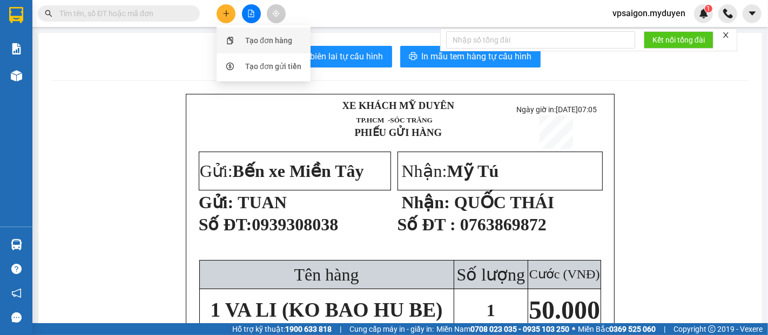
click at [245, 42] on div "Tạo đơn hàng" at bounding box center [268, 41] width 47 height 12
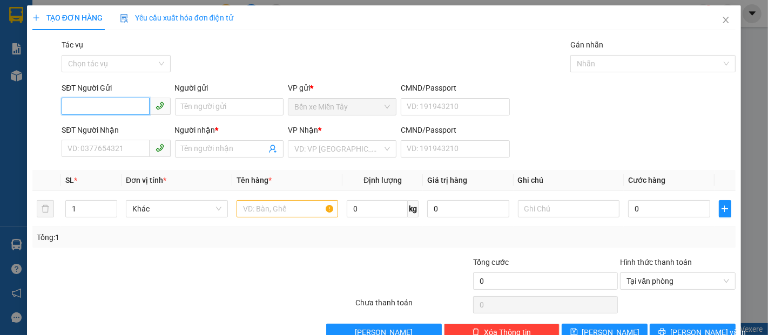
click at [86, 102] on input "SĐT Người Gửi" at bounding box center [105, 106] width 87 height 17
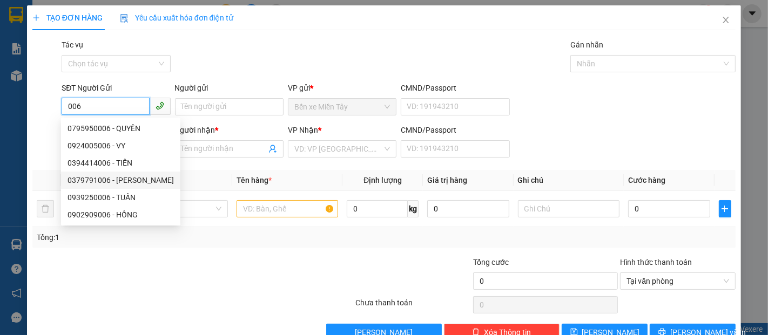
click at [113, 177] on div "0379791006 - NGỌC" at bounding box center [120, 180] width 106 height 12
type input "0379791006"
type input "NGỌC"
type input "0961997745"
type input "ĐẠT"
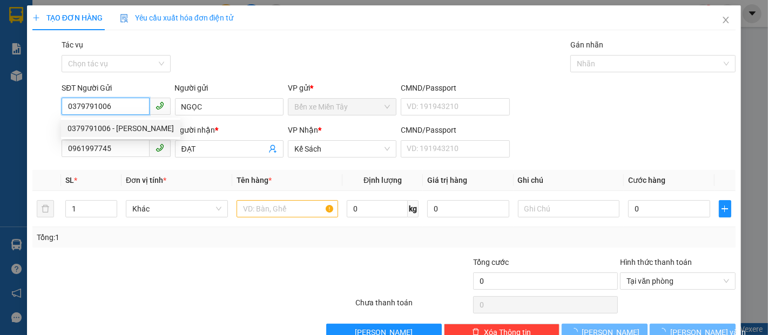
type input "70.000"
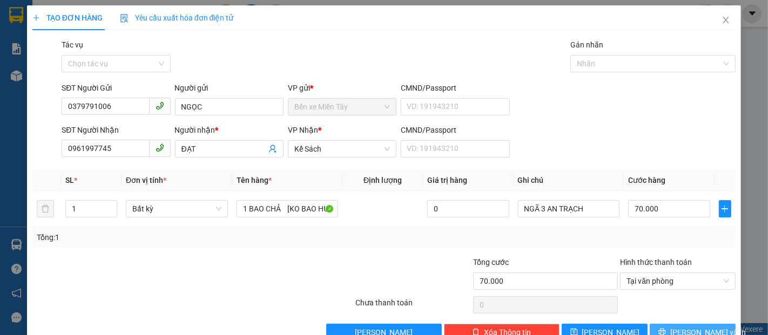
click at [697, 331] on span "[PERSON_NAME] và In" at bounding box center [708, 333] width 76 height 12
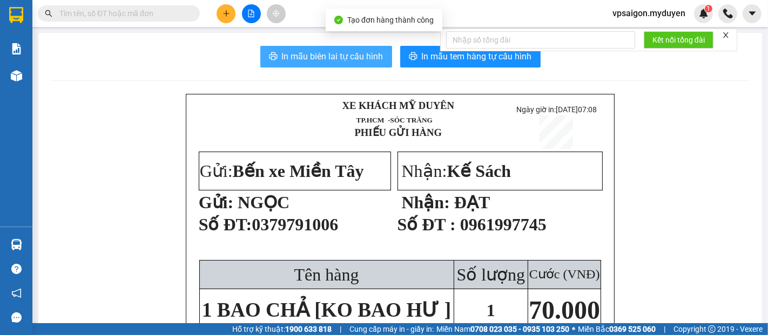
click at [315, 62] on span "In mẫu biên lai tự cấu hình" at bounding box center [333, 56] width 102 height 13
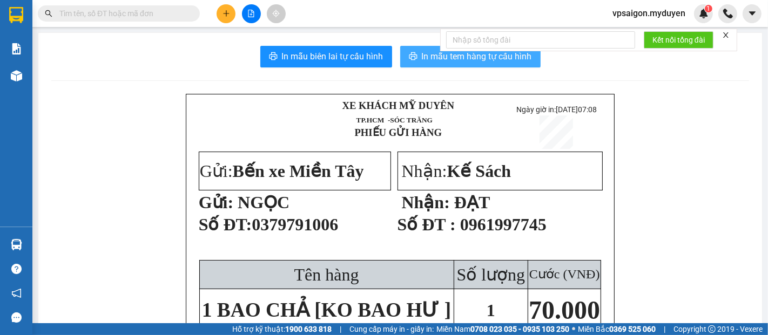
click at [424, 57] on span "In mẫu tem hàng tự cấu hình" at bounding box center [477, 56] width 110 height 13
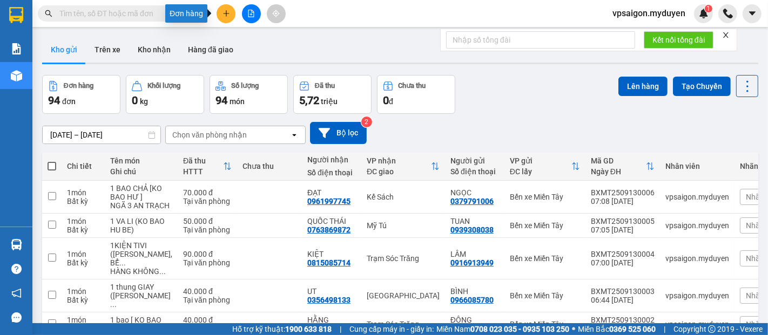
click at [218, 12] on button at bounding box center [226, 13] width 19 height 19
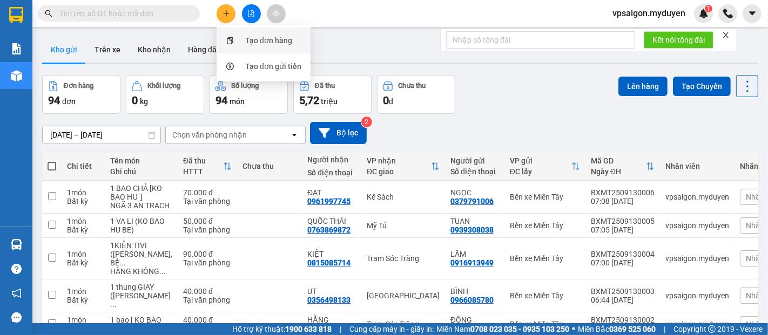
click at [250, 35] on div "Tạo đơn hàng" at bounding box center [268, 41] width 47 height 12
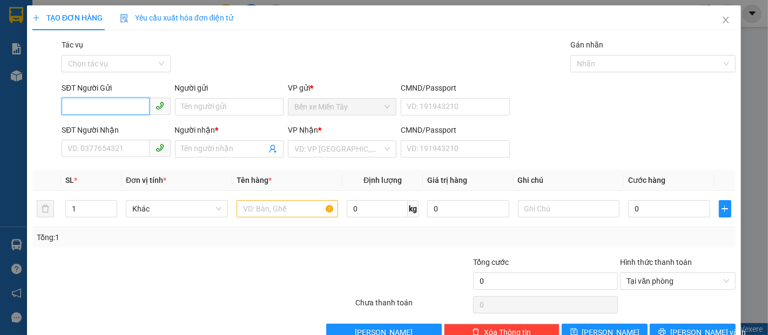
click at [95, 107] on input "SĐT Người Gửi" at bounding box center [105, 106] width 87 height 17
type input "0362848289"
click at [193, 96] on div "Người gửi" at bounding box center [229, 90] width 109 height 16
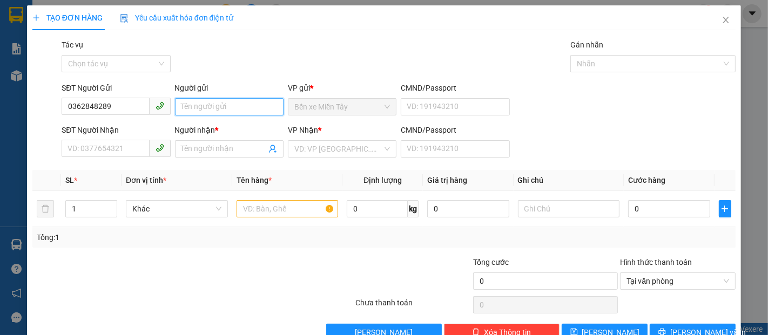
click at [211, 114] on input "Người gửi" at bounding box center [229, 106] width 109 height 17
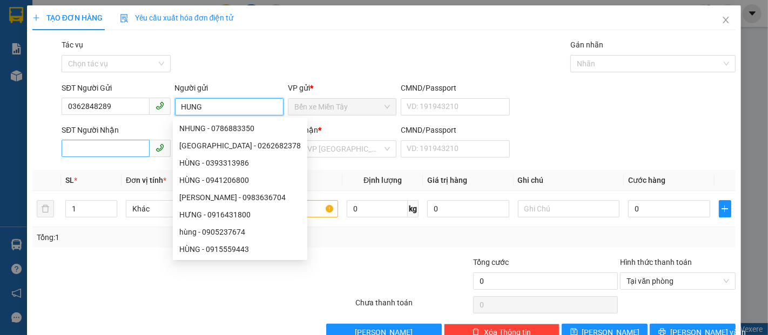
type input "HUNG"
click at [119, 145] on input "SĐT Người Nhận" at bounding box center [105, 148] width 87 height 17
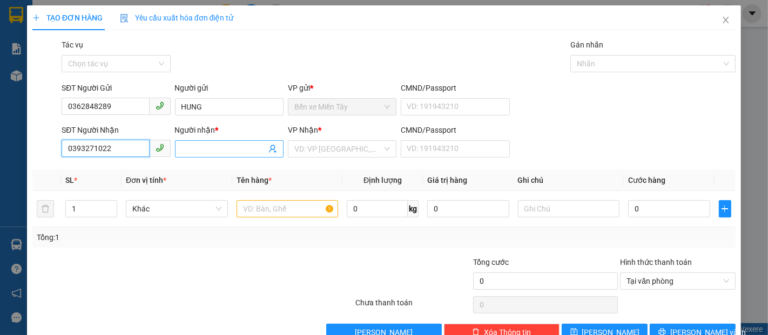
type input "0393271022"
click at [227, 146] on input "Người nhận *" at bounding box center [223, 149] width 85 height 12
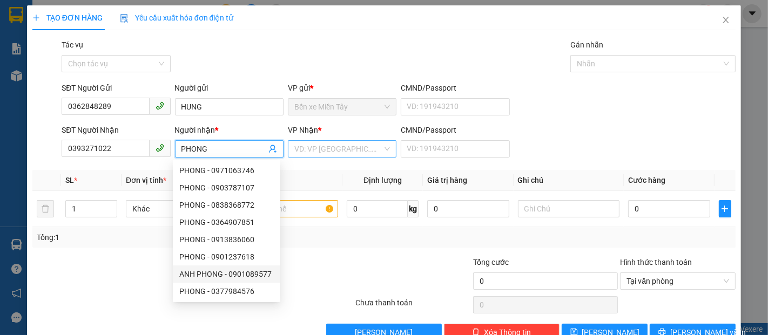
type input "PHONG"
click at [343, 154] on input "search" at bounding box center [338, 149] width 88 height 16
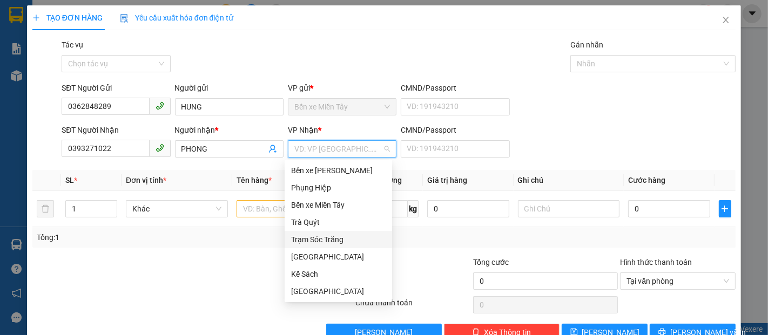
click at [311, 234] on div "Trạm Sóc Trăng" at bounding box center [338, 240] width 94 height 12
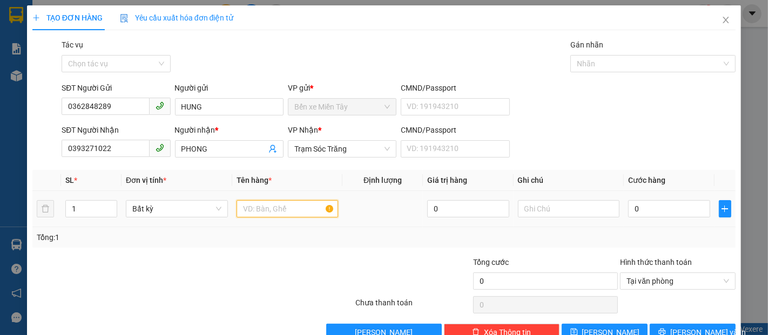
click at [241, 212] on input "text" at bounding box center [288, 208] width 102 height 17
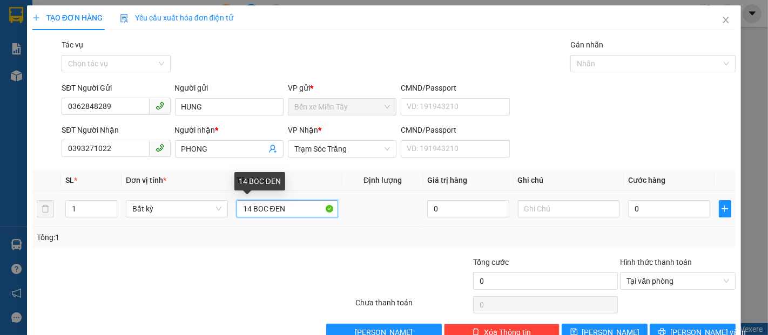
click at [248, 210] on input "14 BOC ĐEN" at bounding box center [288, 208] width 102 height 17
click at [286, 207] on input "1 BOC ĐEN" at bounding box center [288, 208] width 102 height 17
type input "1 BOC ĐEN(KO BAO HU BE)"
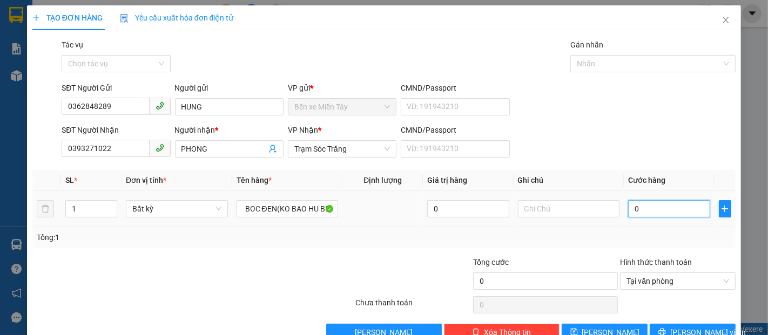
scroll to position [0, 0]
click at [632, 211] on input "0" at bounding box center [669, 208] width 82 height 17
type input "3"
type input "30"
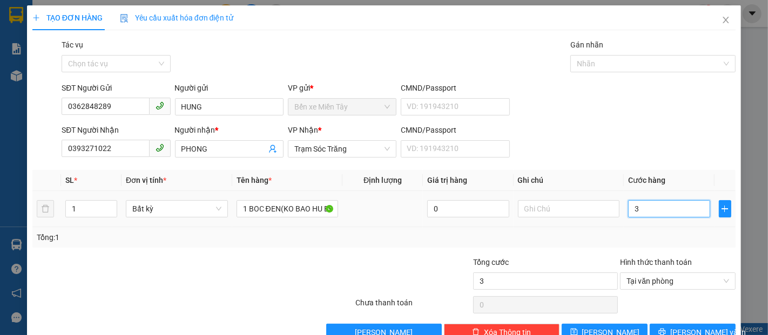
type input "30"
type input "300"
type input "3.000"
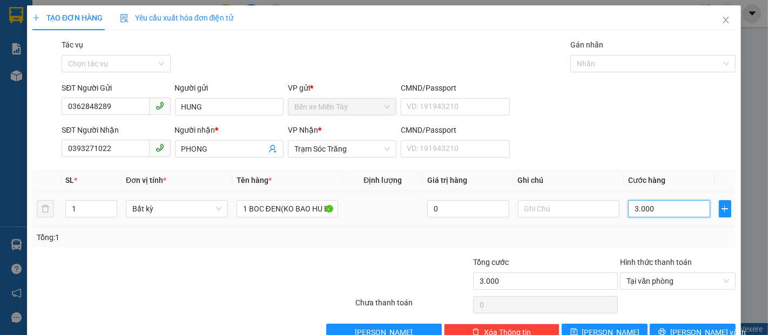
type input "30.000"
click at [699, 333] on span "[PERSON_NAME] và In" at bounding box center [708, 333] width 76 height 12
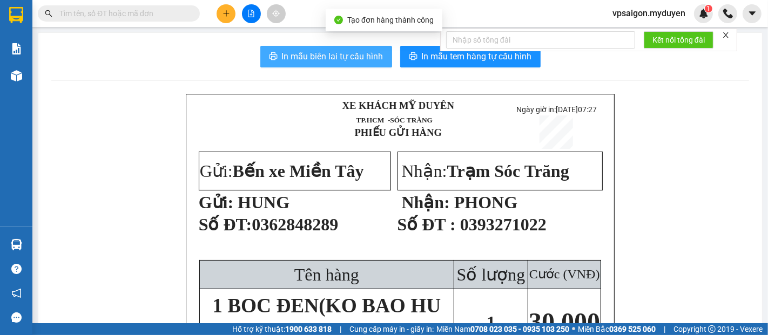
click at [304, 55] on span "In mẫu biên lai tự cấu hình" at bounding box center [333, 56] width 102 height 13
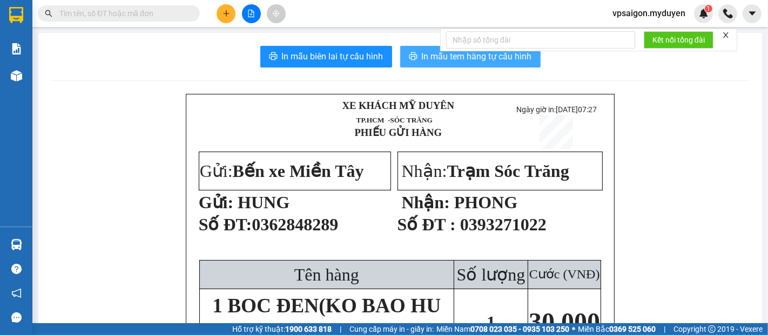
click at [435, 63] on span "In mẫu tem hàng tự cấu hình" at bounding box center [477, 56] width 110 height 13
